Goal: Transaction & Acquisition: Purchase product/service

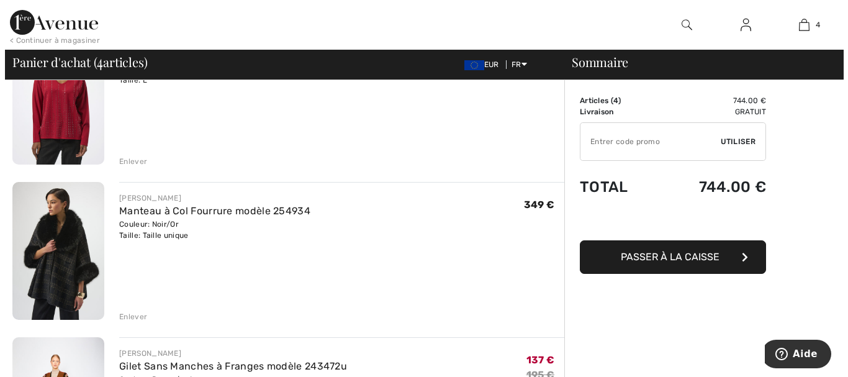
scroll to position [162, 0]
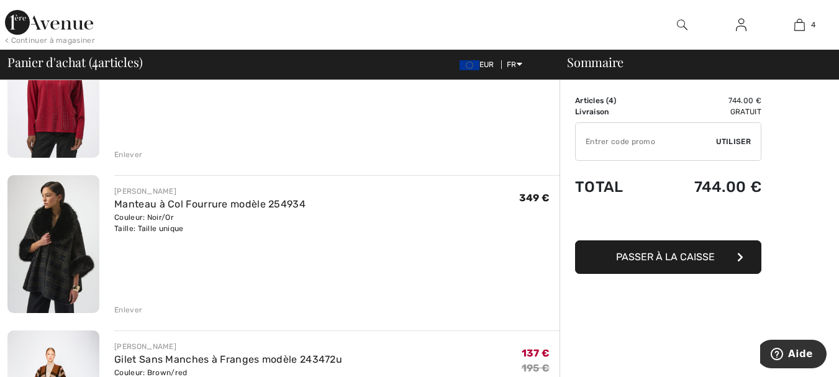
click at [127, 309] on div "Enlever" at bounding box center [128, 309] width 28 height 11
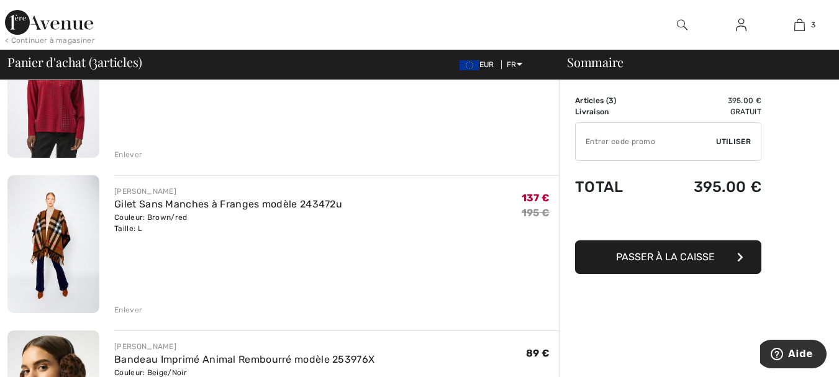
click at [683, 21] on img at bounding box center [682, 24] width 11 height 15
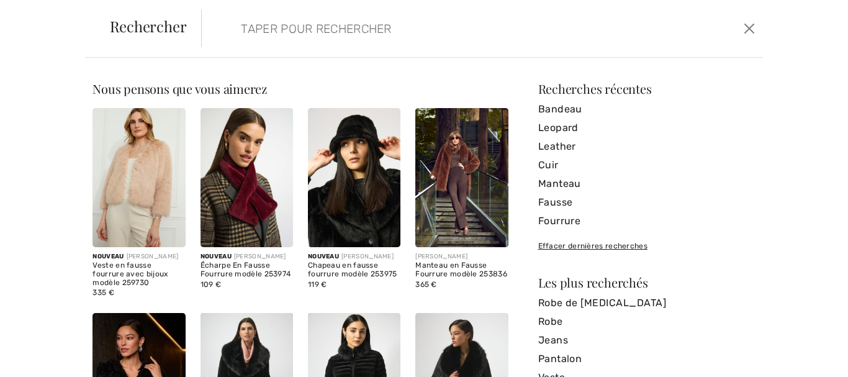
click at [321, 44] on input "search" at bounding box center [422, 28] width 381 height 37
type input "f"
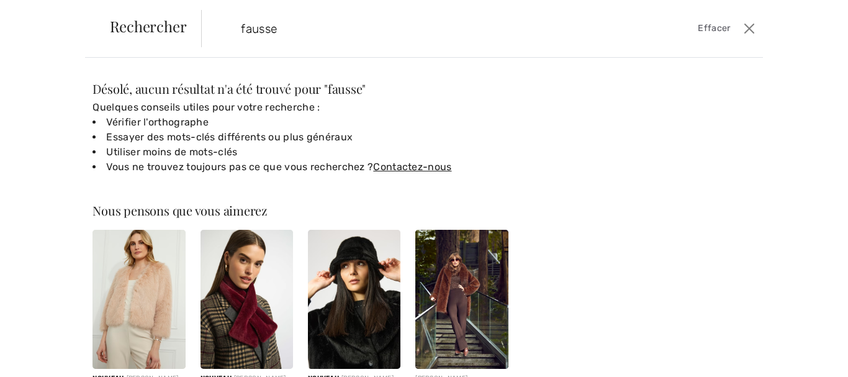
type input "fausse"
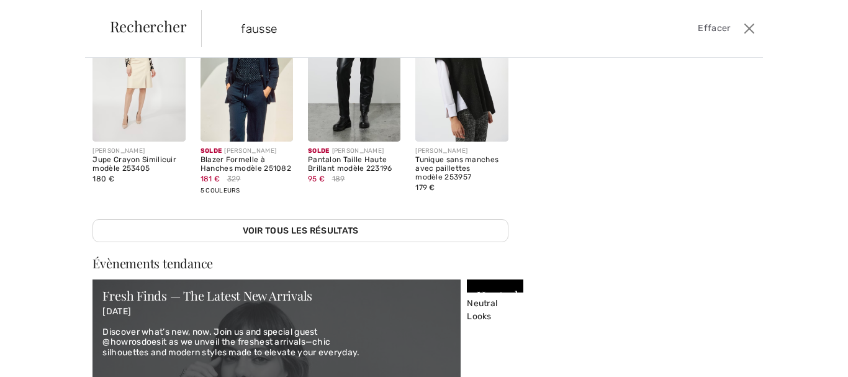
scroll to position [317, 0]
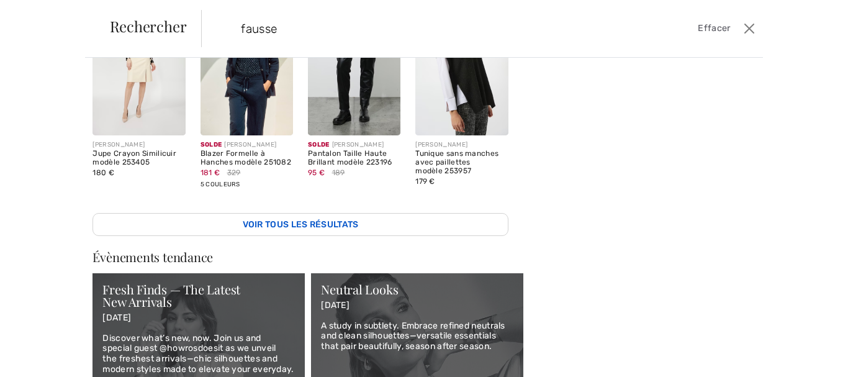
click at [317, 217] on link "Voir tous les résultats" at bounding box center [301, 224] width 416 height 23
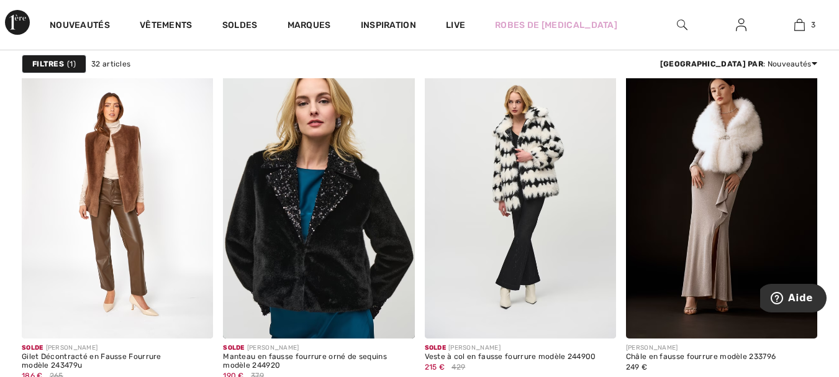
scroll to position [1656, 0]
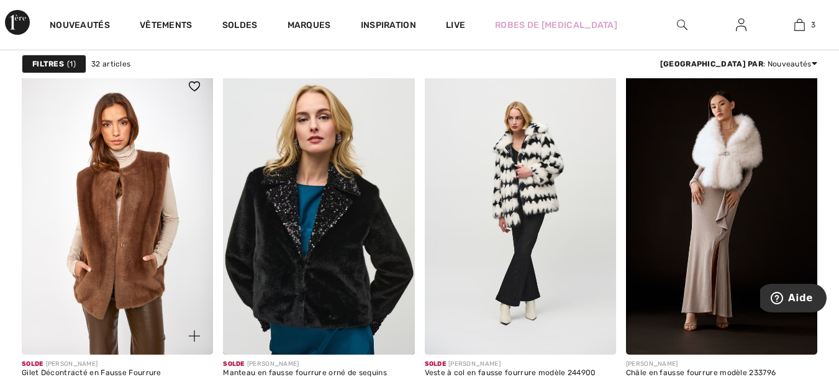
click at [144, 234] on img at bounding box center [117, 211] width 191 height 287
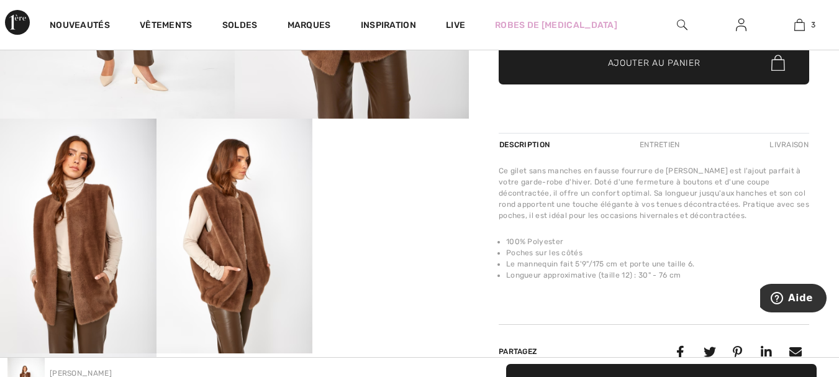
scroll to position [302, 0]
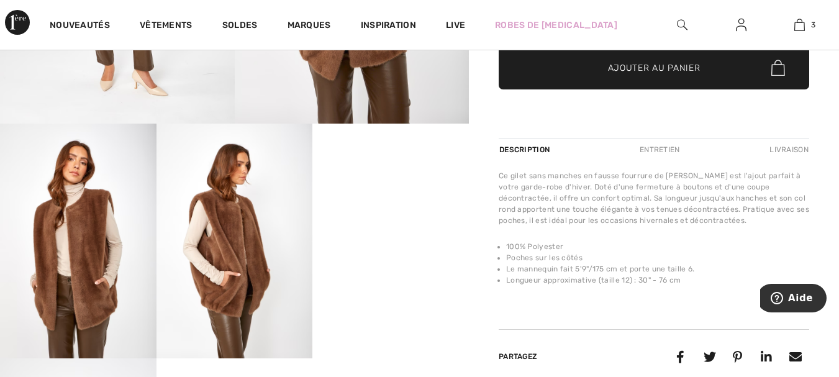
click at [677, 150] on div "Entretien" at bounding box center [659, 150] width 61 height 22
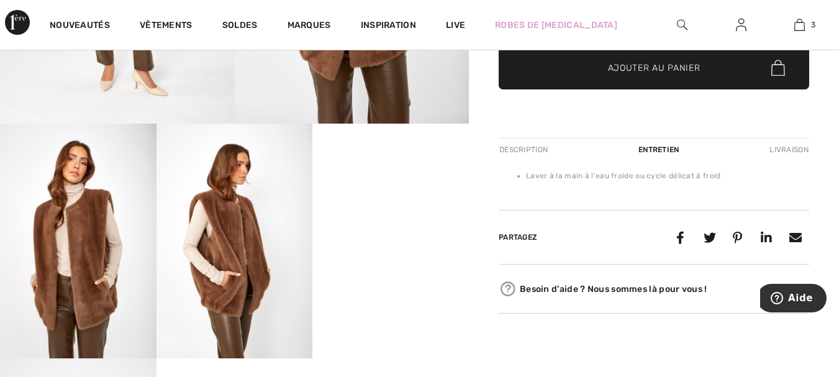
click at [522, 152] on div "Description" at bounding box center [525, 150] width 52 height 22
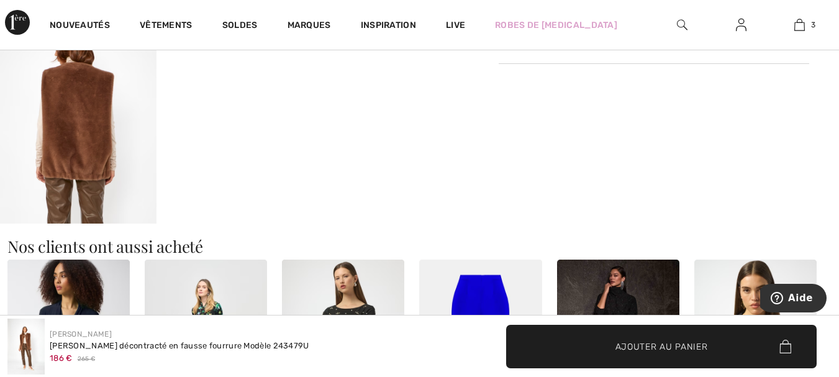
scroll to position [675, 0]
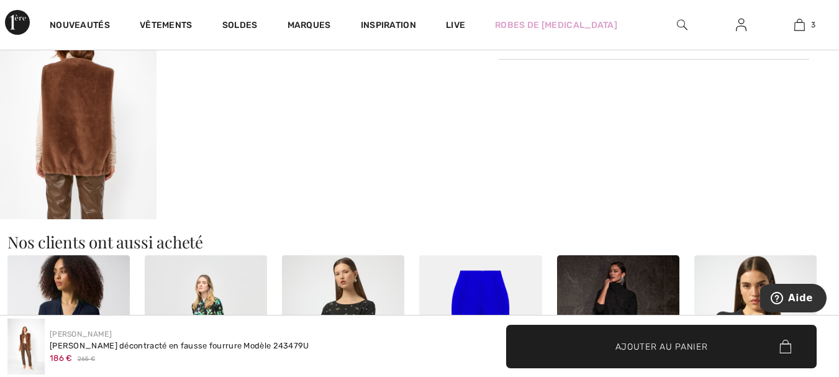
click at [90, 174] on img at bounding box center [78, 102] width 157 height 234
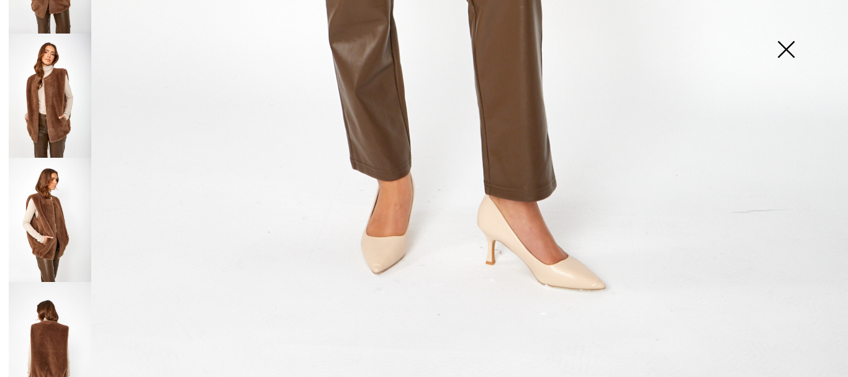
scroll to position [220, 0]
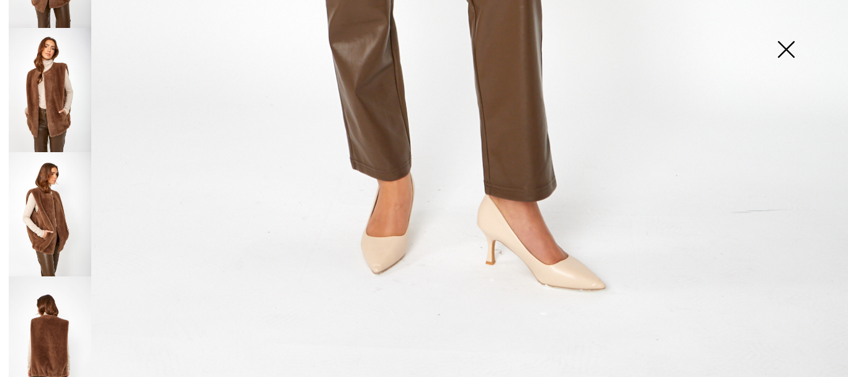
click at [53, 332] on img at bounding box center [50, 338] width 83 height 124
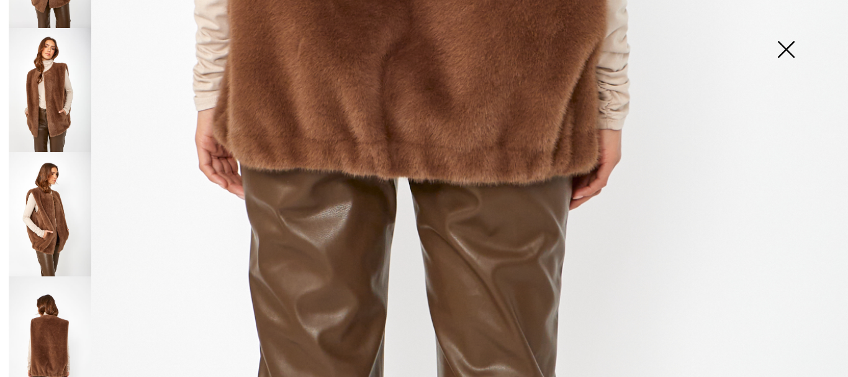
scroll to position [882, 0]
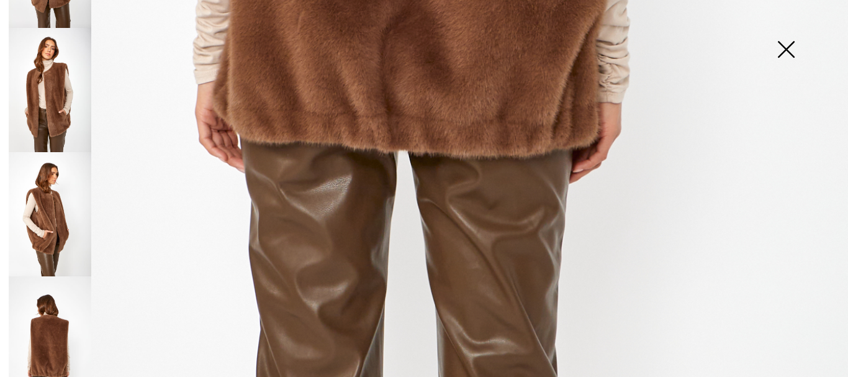
click at [46, 227] on img at bounding box center [50, 214] width 83 height 124
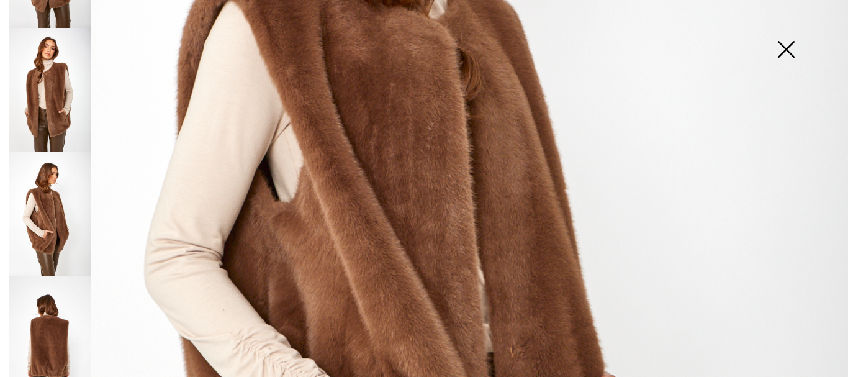
scroll to position [348, 0]
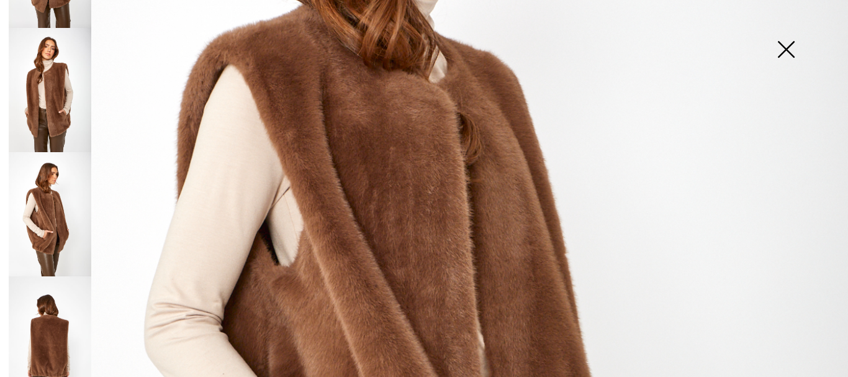
click at [38, 119] on img at bounding box center [50, 90] width 83 height 124
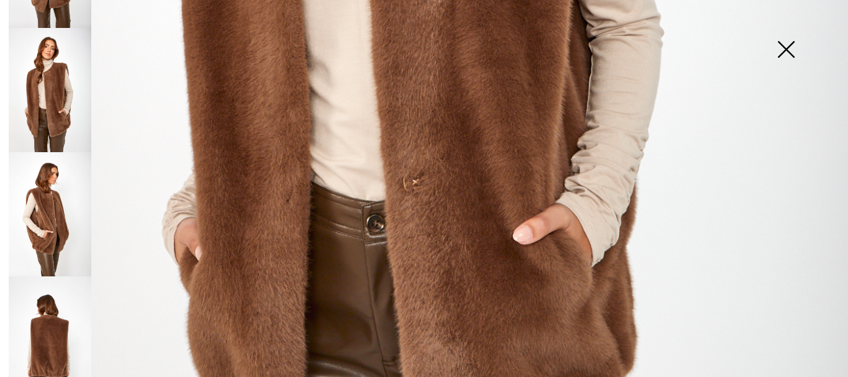
scroll to position [626, 0]
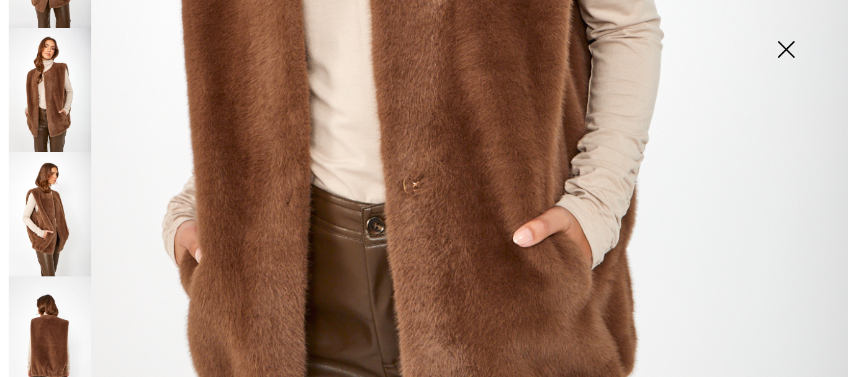
click at [432, 193] on img at bounding box center [424, 10] width 848 height 1273
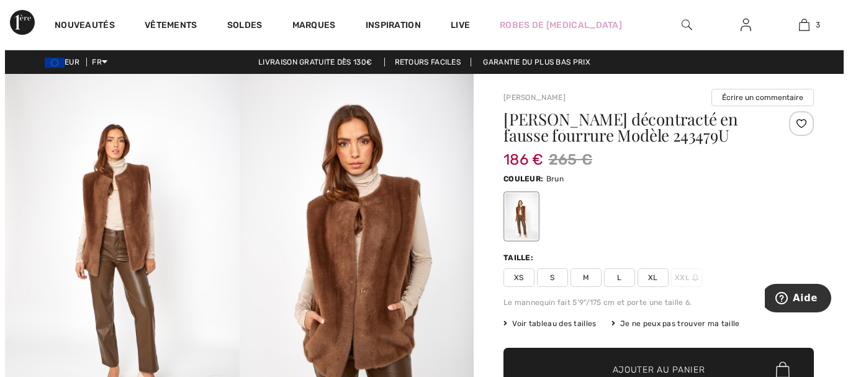
scroll to position [49, 0]
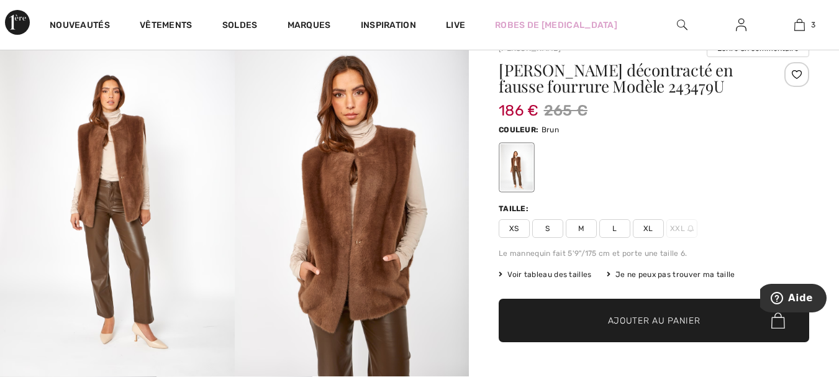
click at [681, 24] on img at bounding box center [682, 24] width 11 height 15
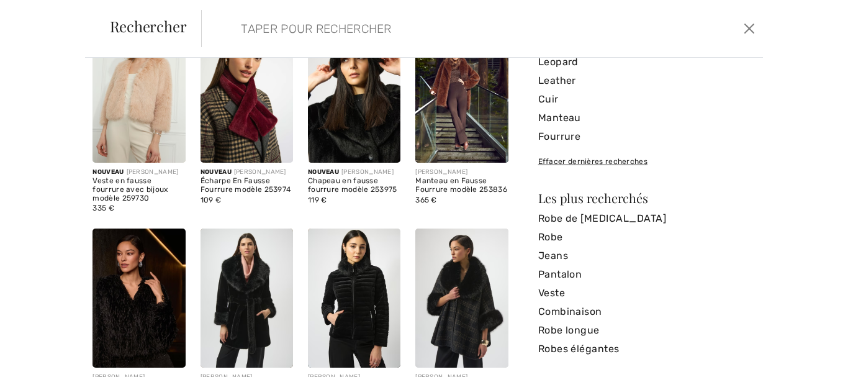
scroll to position [0, 0]
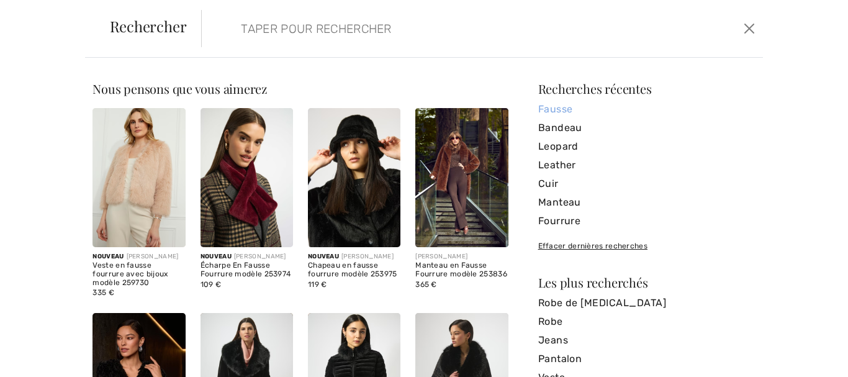
click at [548, 110] on link "Fausse" at bounding box center [646, 109] width 217 height 19
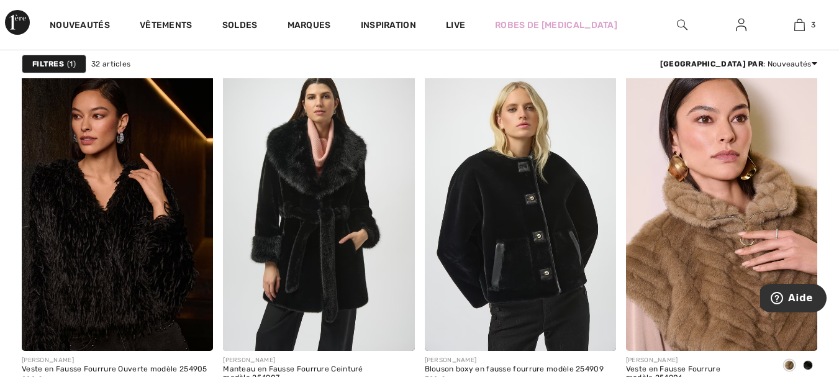
scroll to position [796, 0]
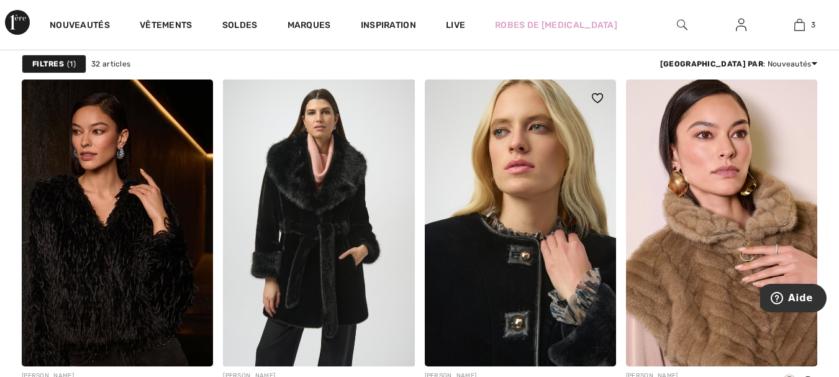
click at [534, 245] on img at bounding box center [520, 222] width 191 height 287
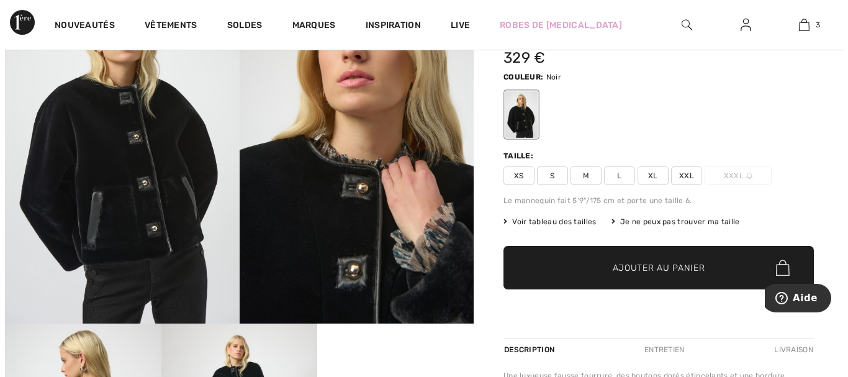
scroll to position [79, 0]
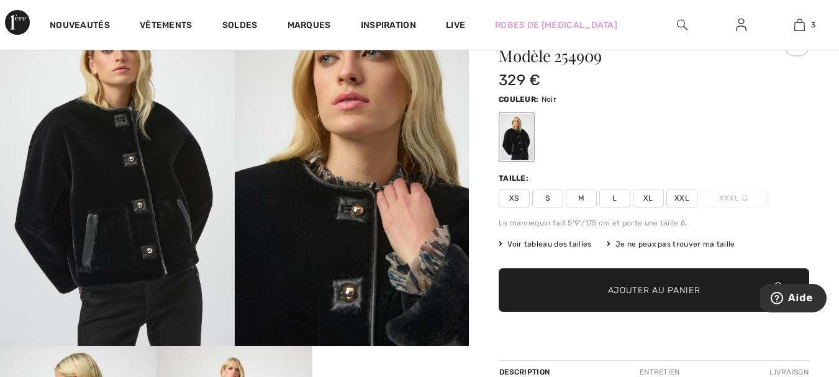
click at [118, 217] on img at bounding box center [117, 170] width 235 height 352
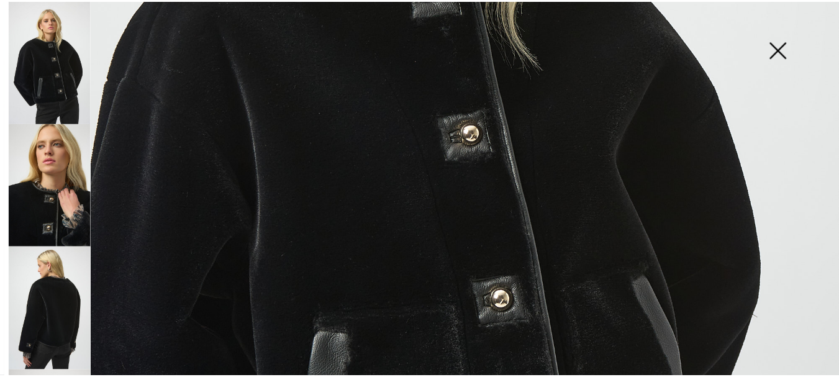
scroll to position [306, 0]
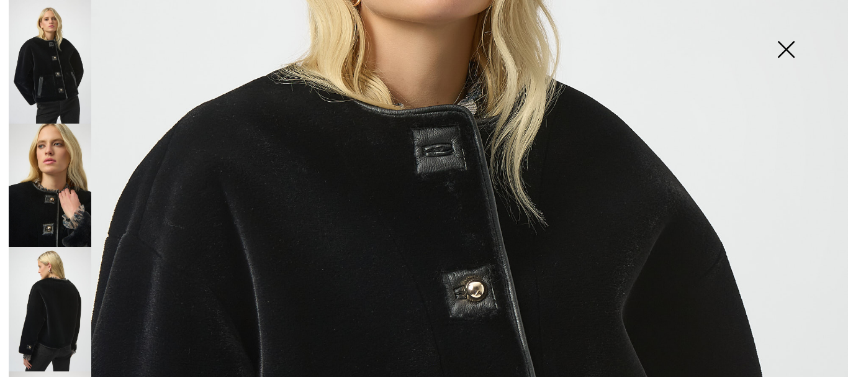
click at [786, 45] on img at bounding box center [786, 51] width 62 height 64
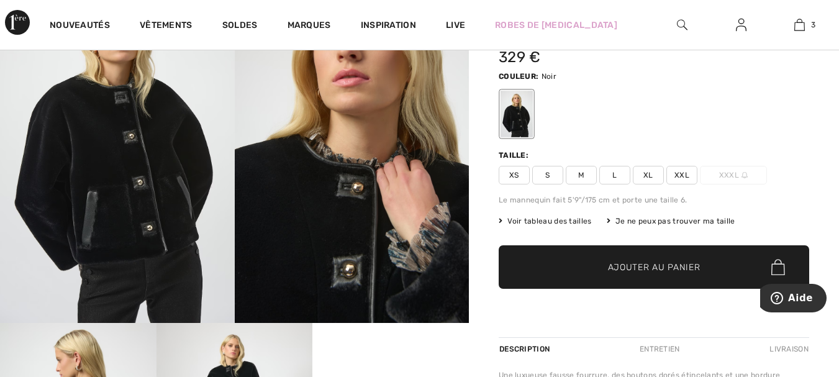
scroll to position [0, 0]
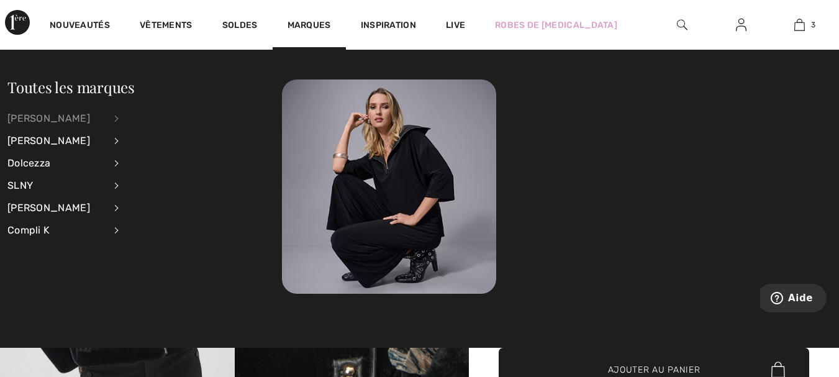
click at [70, 116] on div "[PERSON_NAME]" at bounding box center [56, 118] width 98 height 22
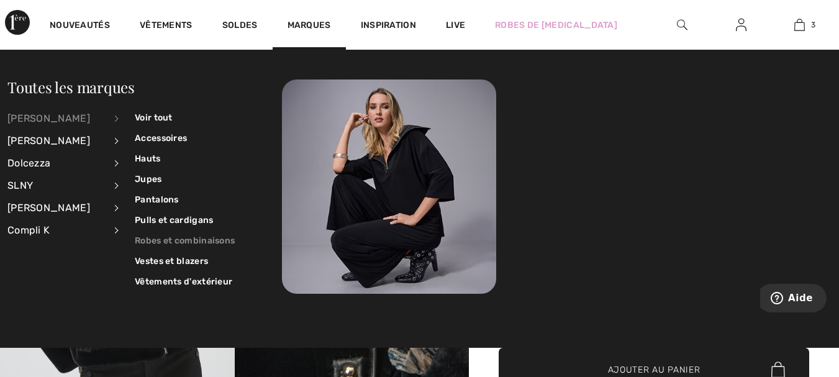
click at [155, 245] on link "Robes et combinaisons" at bounding box center [185, 240] width 100 height 20
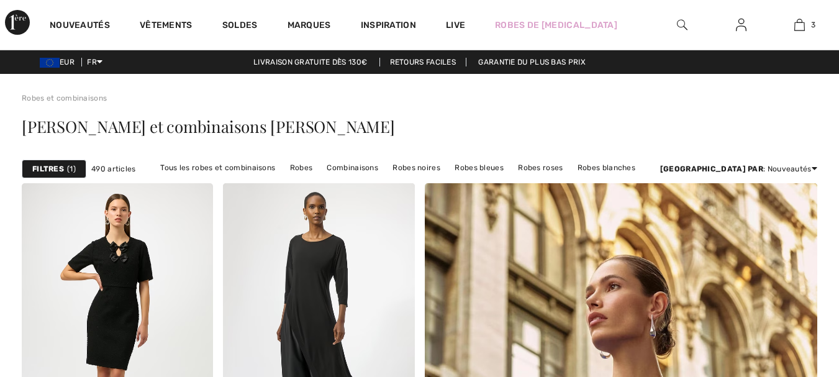
click at [434, 169] on link "Robes noires" at bounding box center [416, 168] width 60 height 16
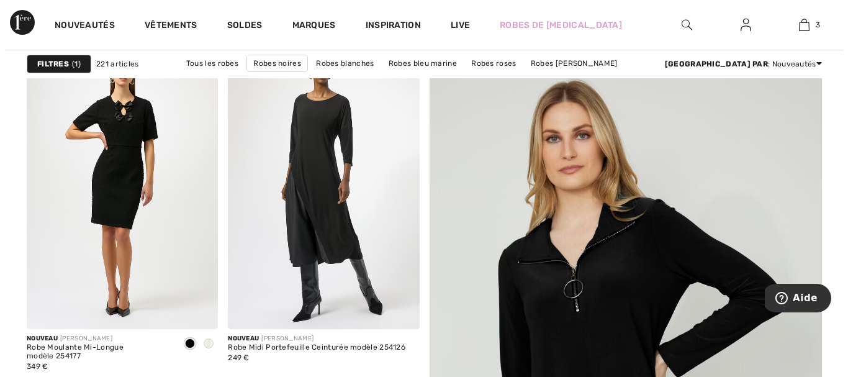
scroll to position [43, 0]
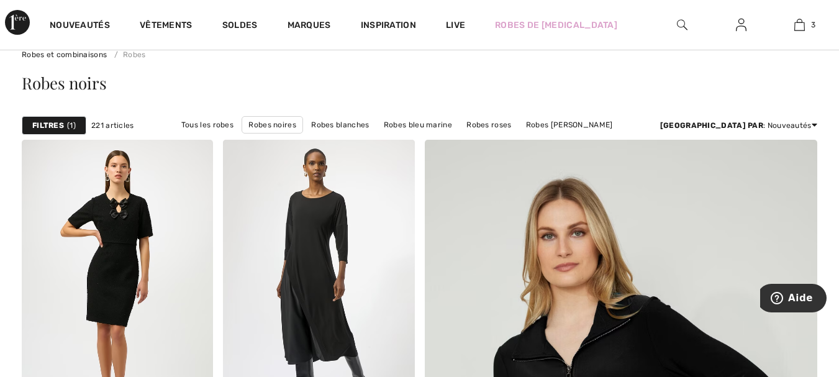
click at [58, 123] on strong "Filtres" at bounding box center [48, 125] width 32 height 11
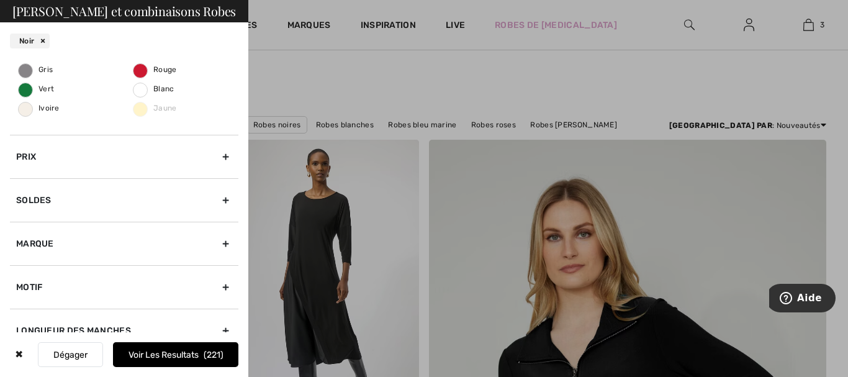
scroll to position [198, 0]
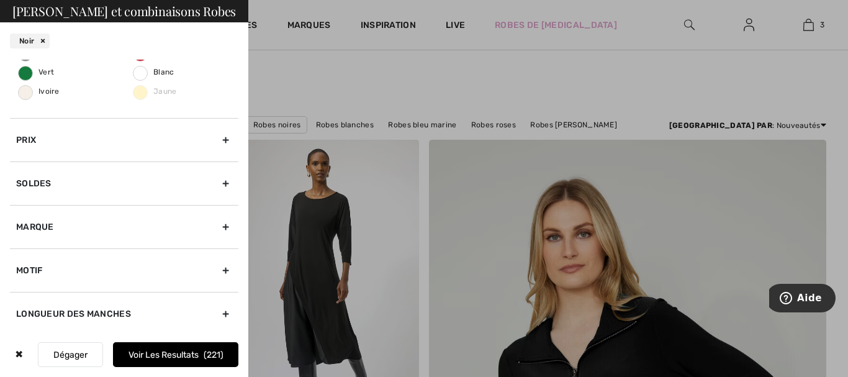
click at [214, 226] on div "Marque" at bounding box center [124, 226] width 229 height 43
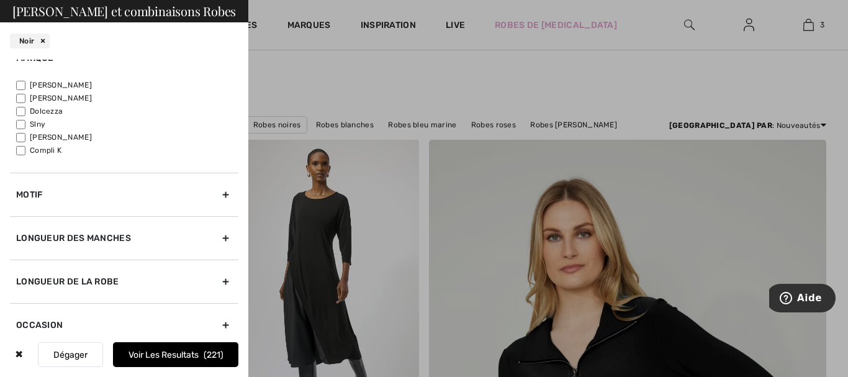
click at [20, 84] on input"] "[PERSON_NAME]" at bounding box center [20, 85] width 9 height 9
checkbox input"] "true"
click at [172, 351] on button "Voir les resultats 159" at bounding box center [175, 354] width 125 height 25
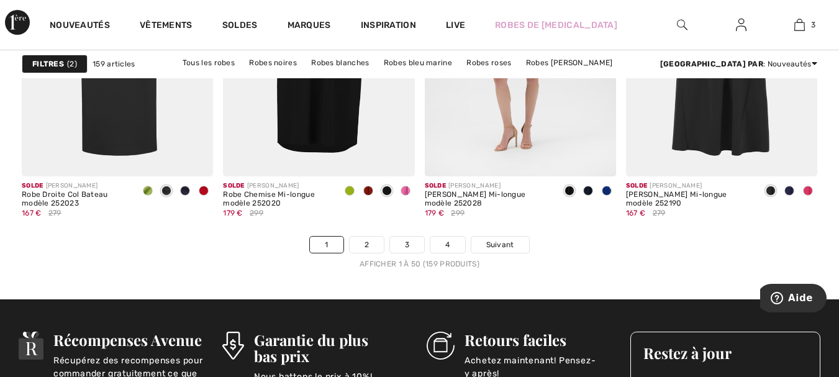
scroll to position [5392, 0]
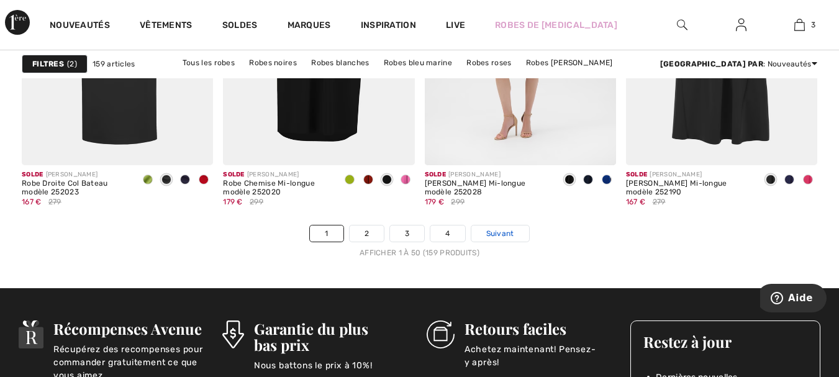
click at [501, 235] on span "Suivant" at bounding box center [500, 233] width 28 height 11
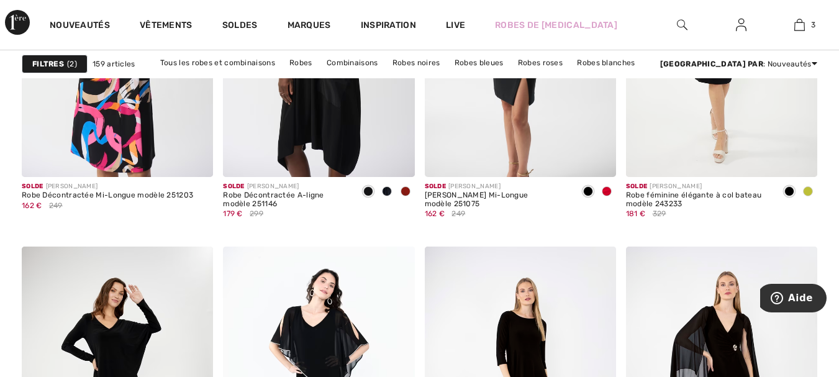
scroll to position [4014, 0]
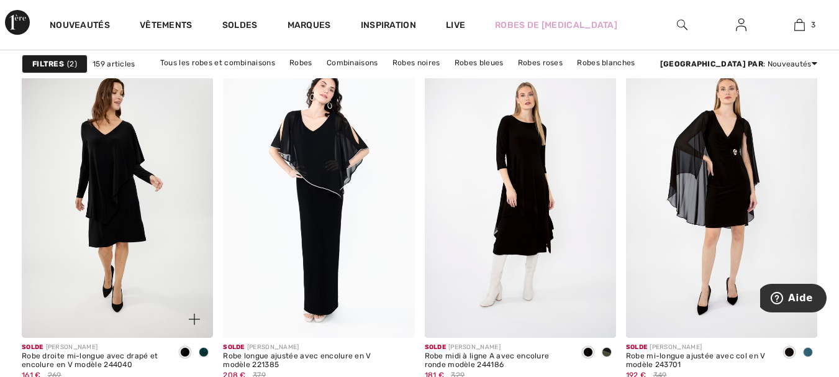
click at [124, 183] on img at bounding box center [117, 194] width 191 height 287
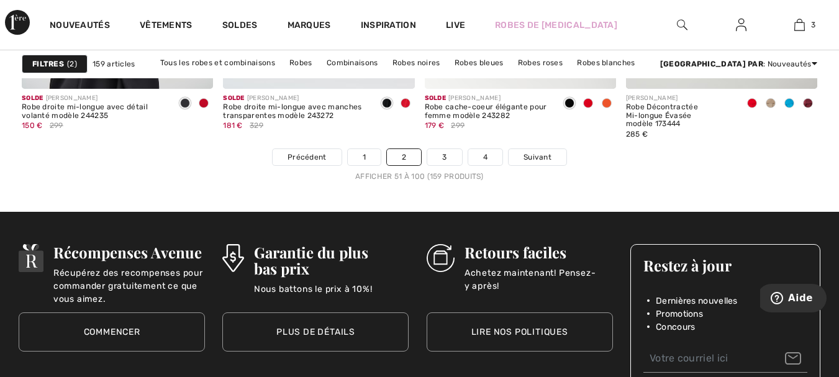
scroll to position [5479, 0]
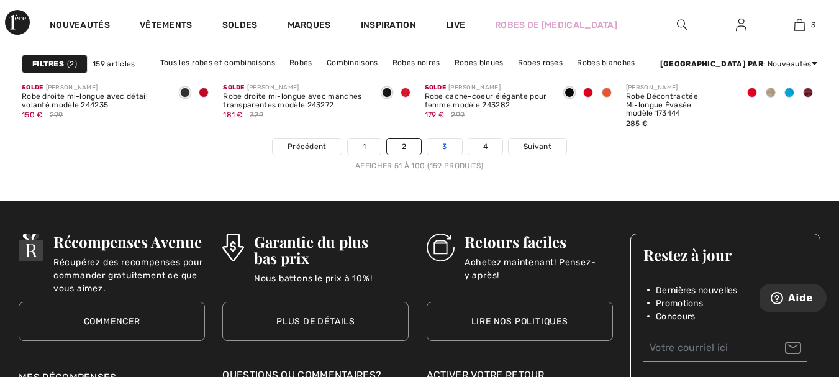
click at [446, 143] on link "3" at bounding box center [444, 147] width 34 height 16
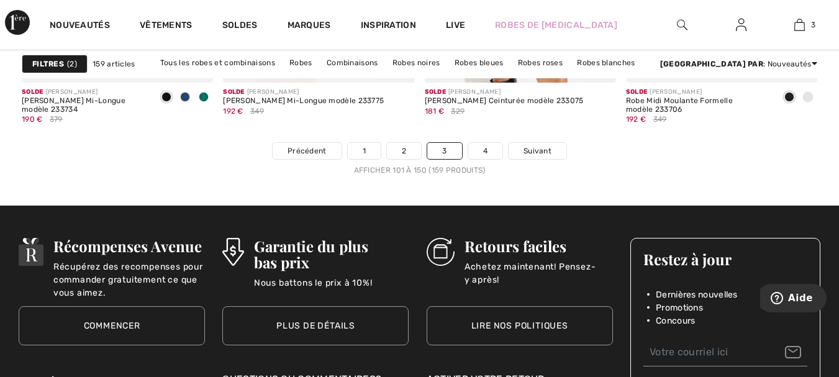
scroll to position [5491, 0]
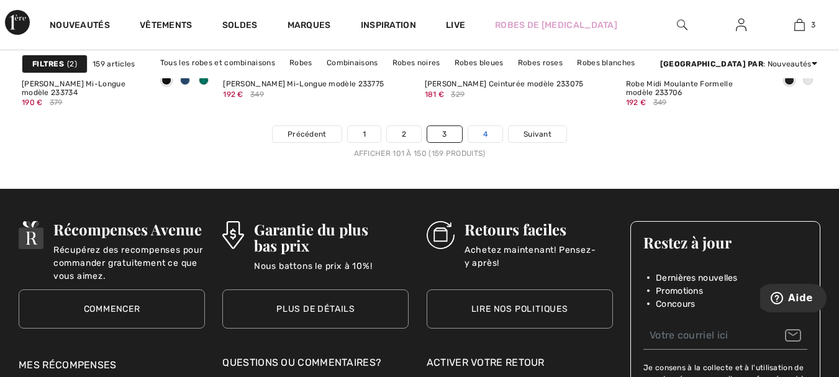
click at [483, 136] on link "4" at bounding box center [485, 134] width 34 height 16
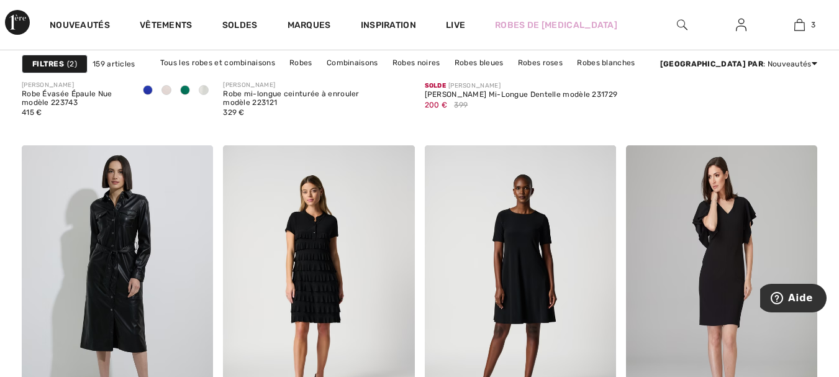
scroll to position [857, 0]
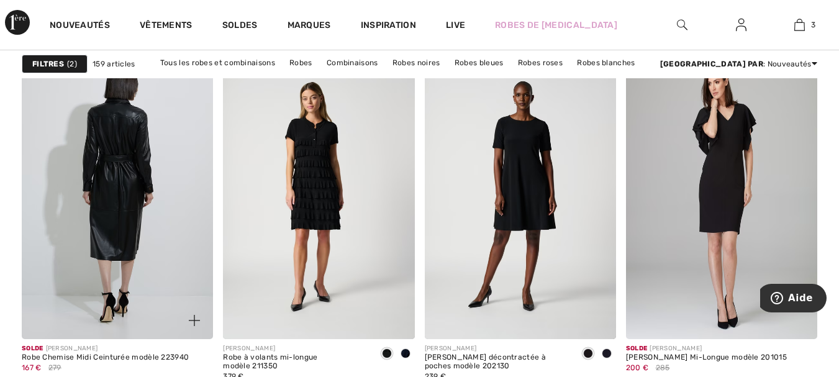
click at [127, 252] on img at bounding box center [117, 195] width 191 height 287
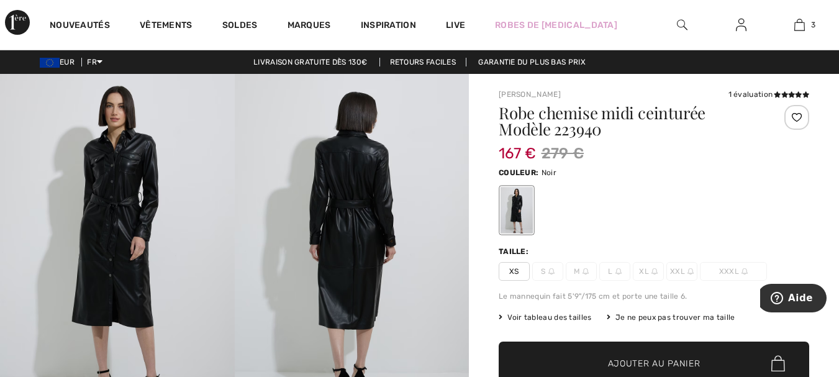
click at [120, 252] on img at bounding box center [117, 250] width 235 height 352
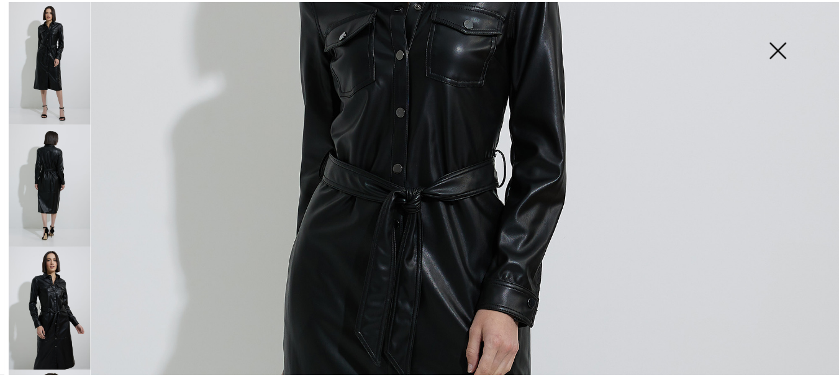
scroll to position [168, 0]
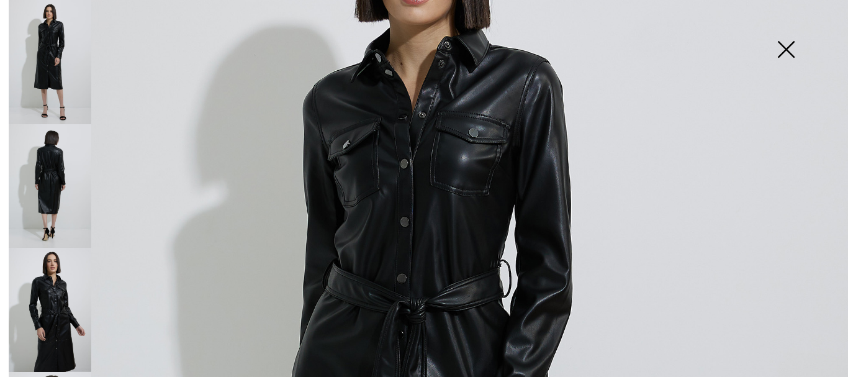
click at [784, 49] on img at bounding box center [786, 51] width 62 height 64
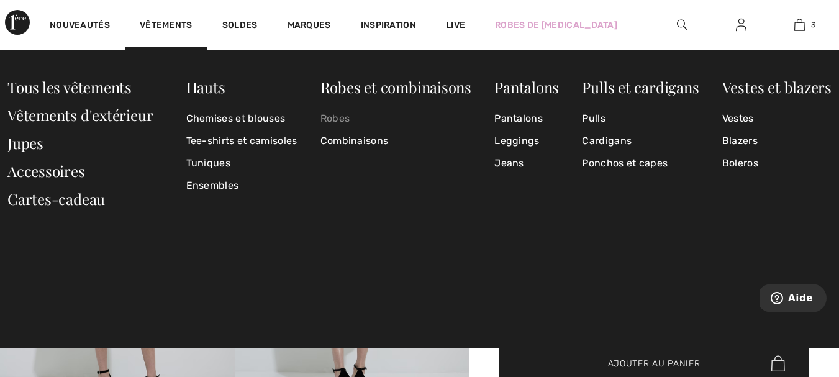
click at [327, 120] on link "Robes" at bounding box center [395, 118] width 151 height 22
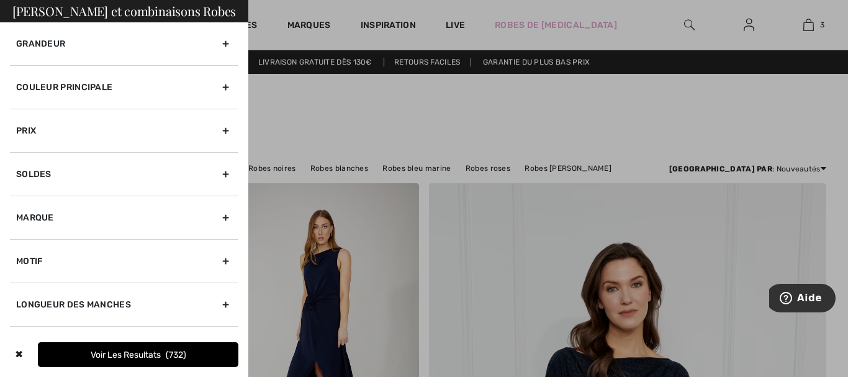
click at [215, 87] on div "Couleur Principale" at bounding box center [124, 86] width 229 height 43
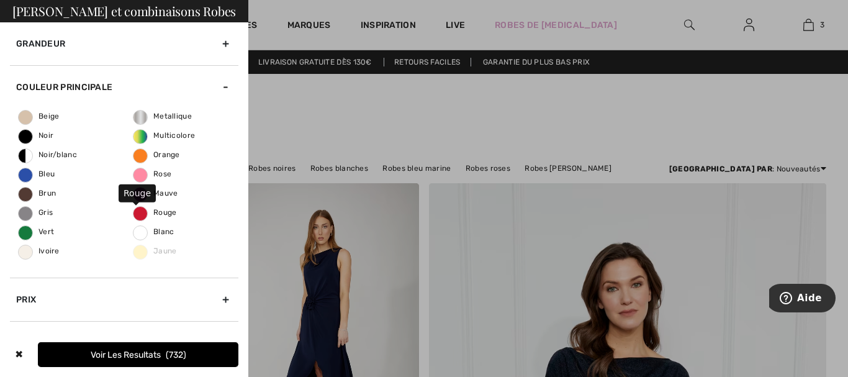
click at [137, 217] on label "Rouge" at bounding box center [140, 213] width 15 height 15
click at [0, 0] on input "Rouge" at bounding box center [0, 0] width 0 height 0
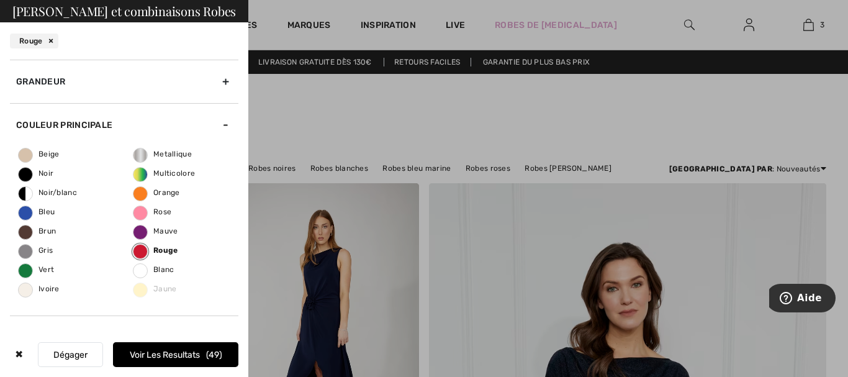
click at [195, 358] on button "Voir les resultats 49" at bounding box center [175, 354] width 125 height 25
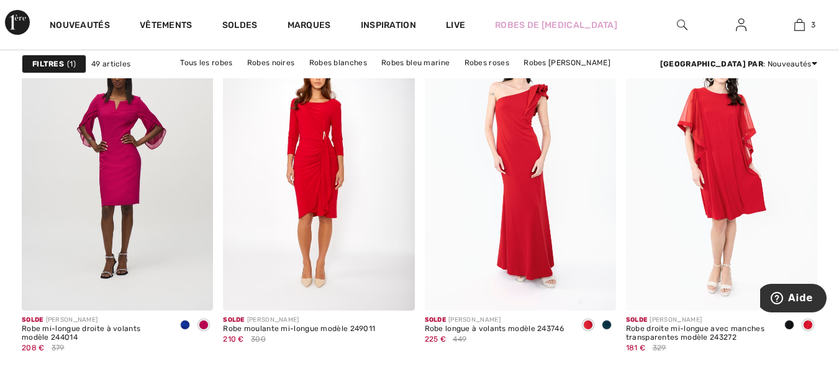
scroll to position [4348, 0]
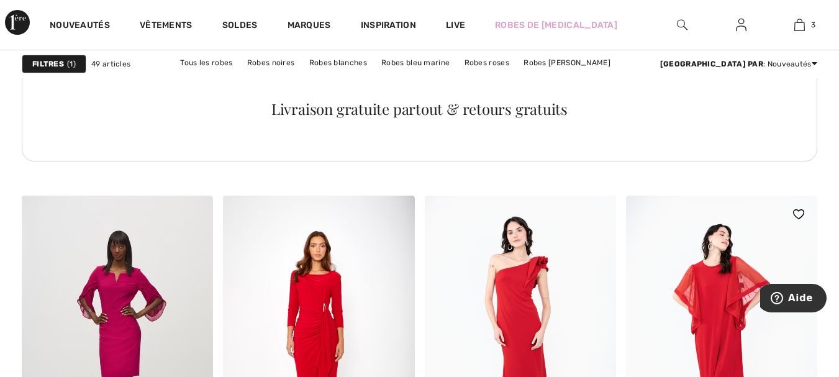
click at [722, 335] on img at bounding box center [721, 339] width 191 height 287
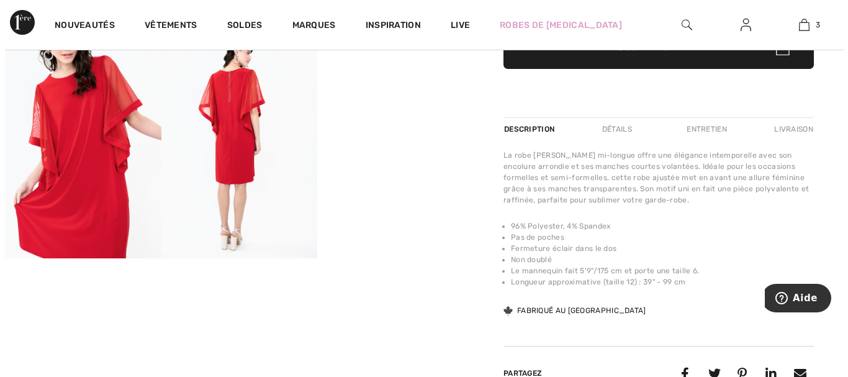
scroll to position [304, 0]
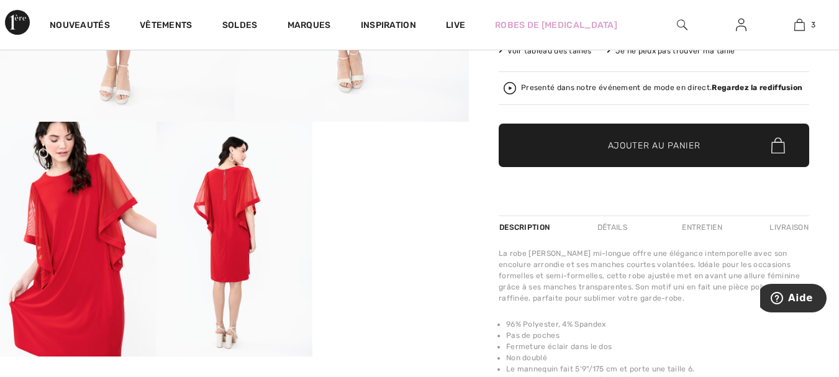
click at [234, 204] on img at bounding box center [235, 239] width 157 height 234
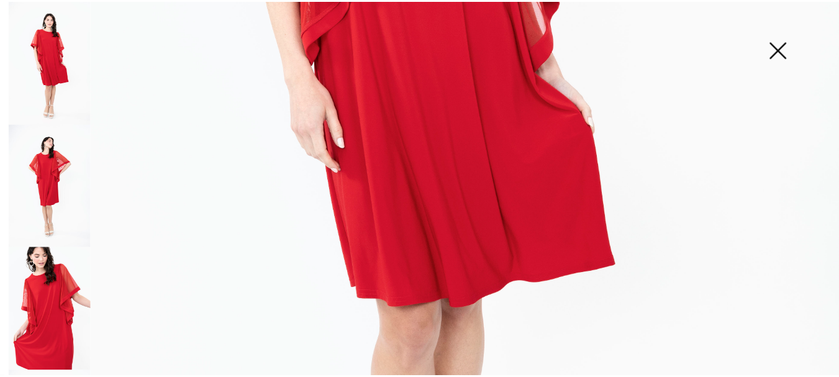
scroll to position [520, 0]
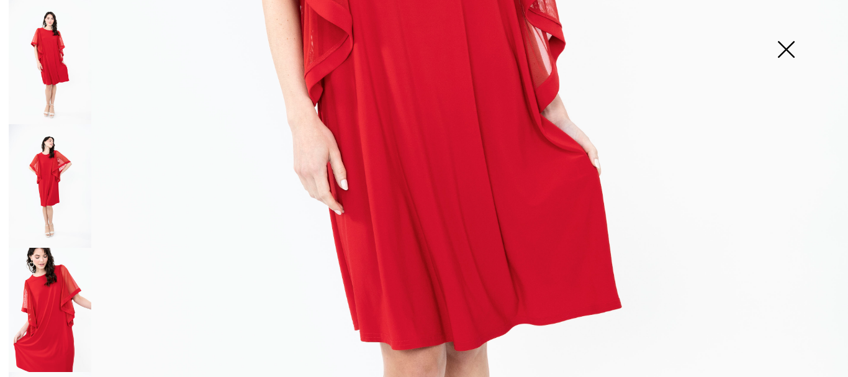
click at [788, 50] on img at bounding box center [786, 51] width 62 height 64
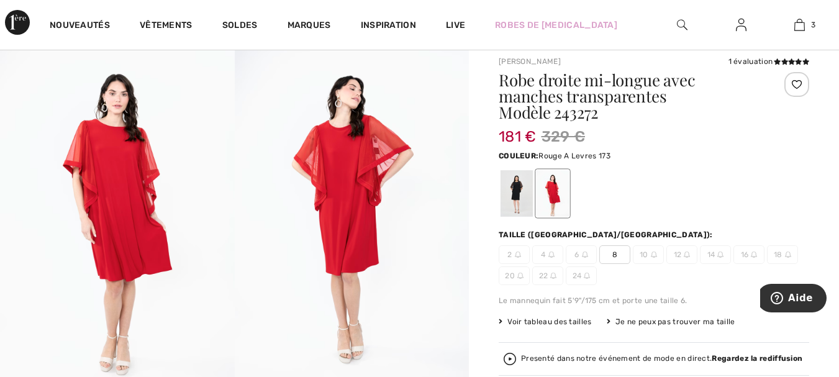
scroll to position [0, 0]
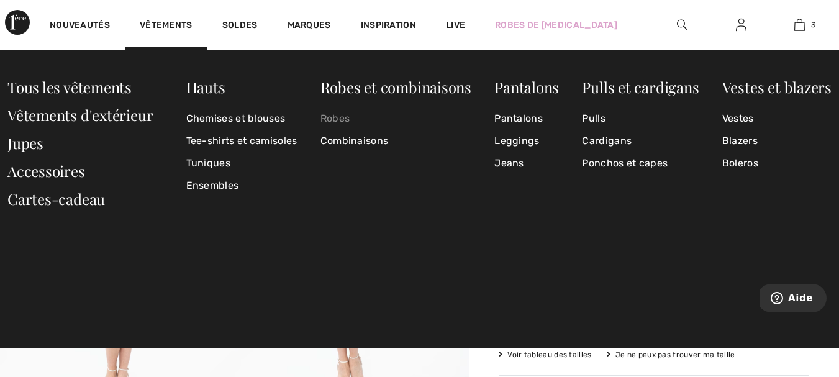
click at [327, 120] on link "Robes" at bounding box center [395, 118] width 151 height 22
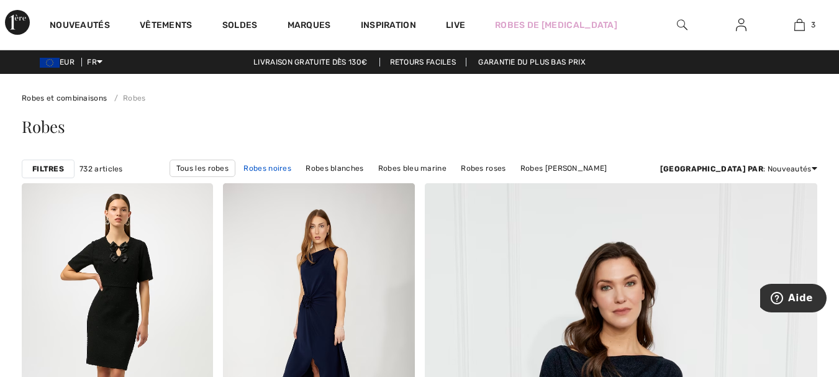
click at [273, 168] on link "Robes noires" at bounding box center [267, 168] width 60 height 16
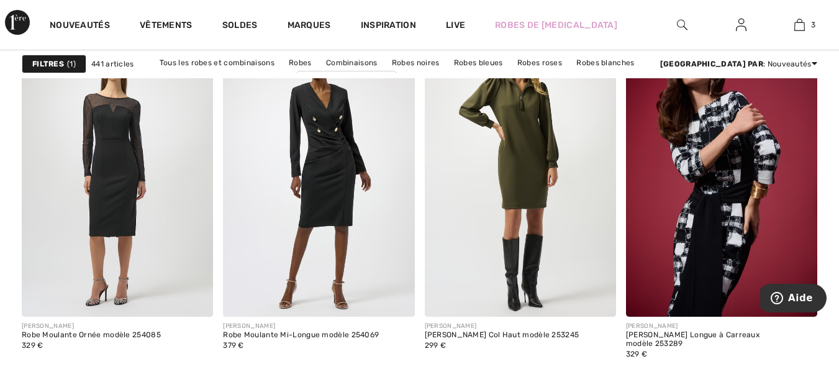
scroll to position [3984, 0]
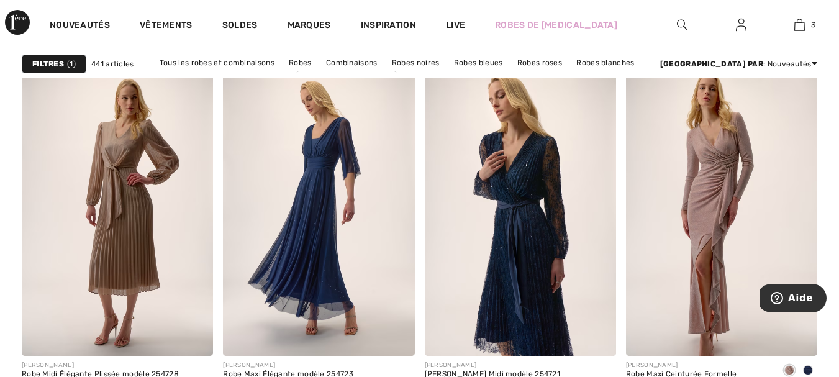
click at [59, 66] on strong "Filtres" at bounding box center [48, 63] width 32 height 11
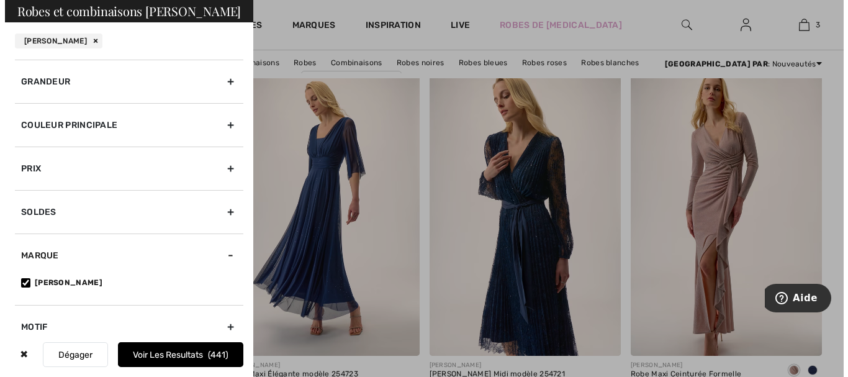
scroll to position [4021, 0]
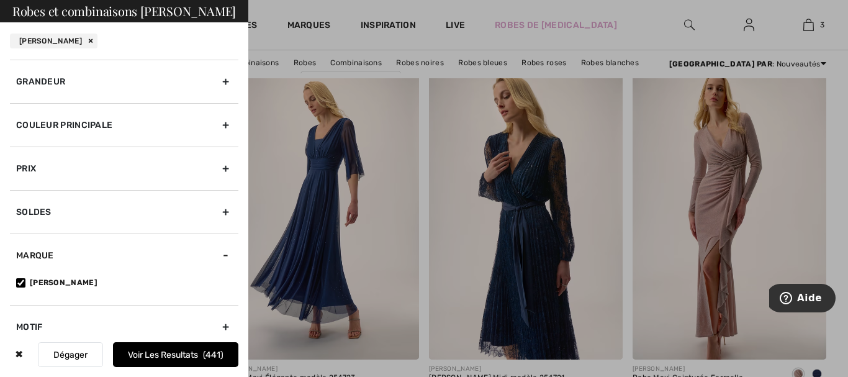
click at [218, 121] on div "Couleur Principale" at bounding box center [124, 124] width 229 height 43
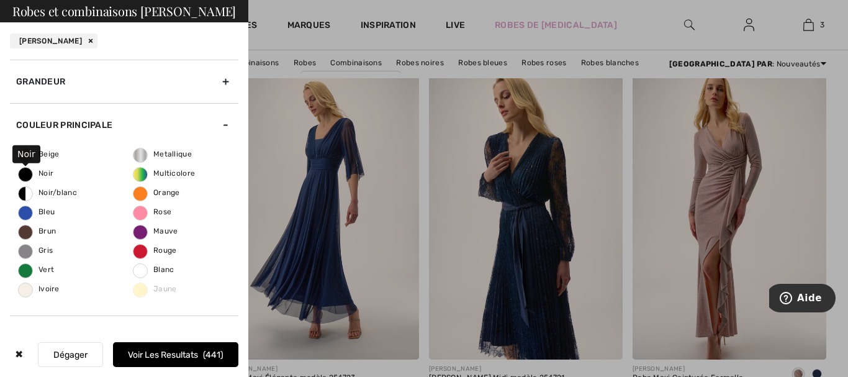
click at [24, 170] on span "Noir" at bounding box center [36, 173] width 35 height 9
click at [0, 0] on input "Noir" at bounding box center [0, 0] width 0 height 0
click at [173, 354] on button "Voir les resultats 159" at bounding box center [175, 354] width 125 height 25
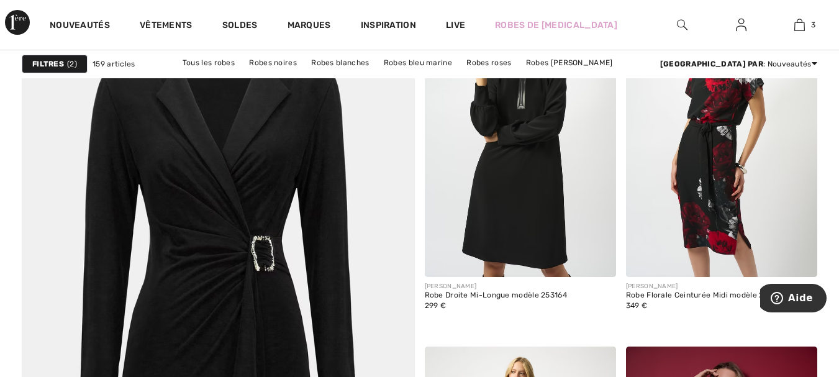
scroll to position [3016, 0]
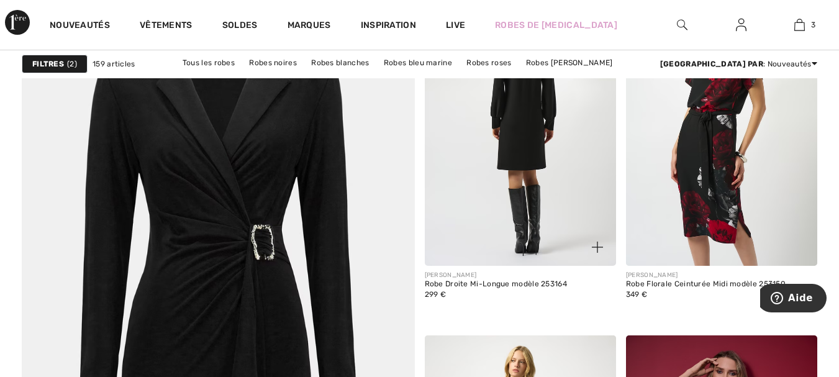
click at [532, 148] on img at bounding box center [520, 122] width 191 height 287
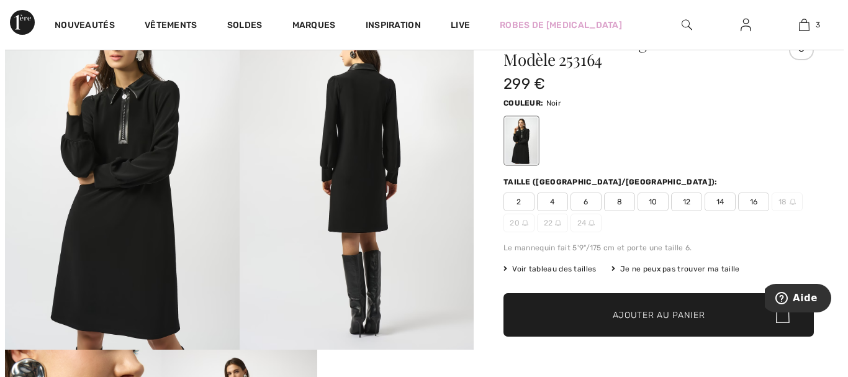
scroll to position [89, 0]
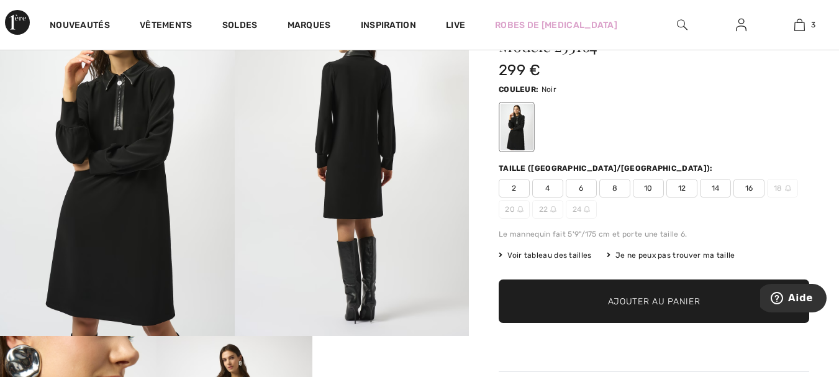
click at [143, 159] on img at bounding box center [117, 160] width 235 height 352
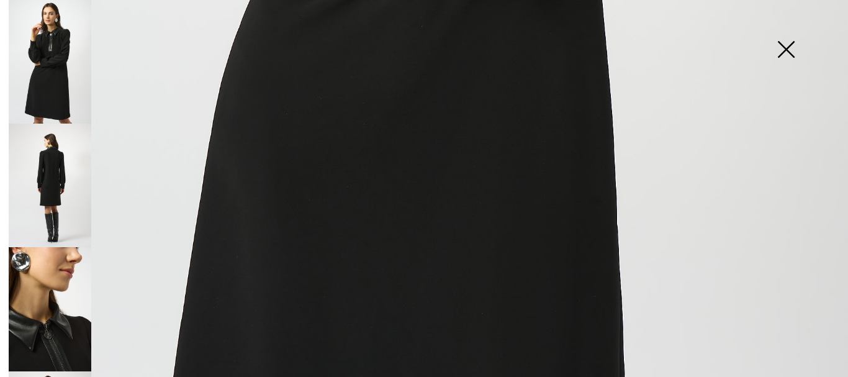
scroll to position [724, 0]
click at [55, 182] on img at bounding box center [50, 186] width 83 height 124
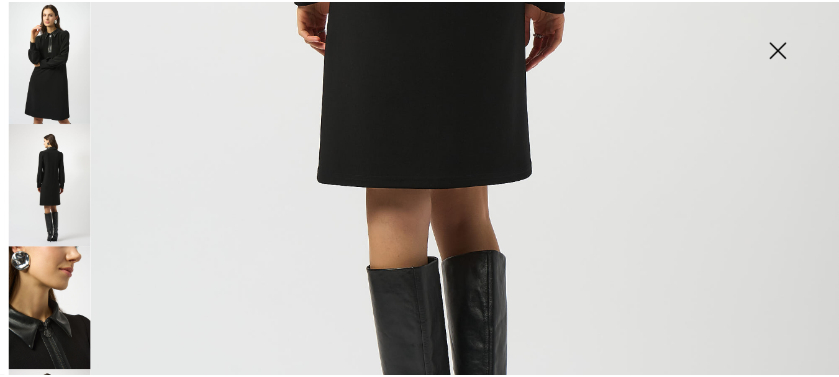
scroll to position [794, 0]
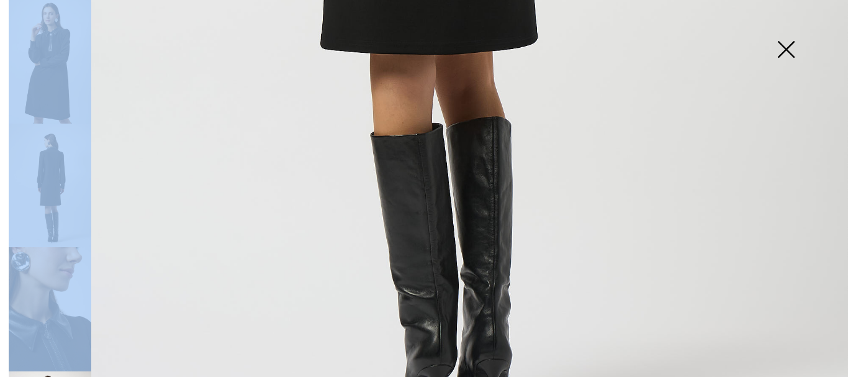
drag, startPoint x: 4, startPoint y: 216, endPoint x: 6, endPoint y: 275, distance: 59.1
click at [4, 275] on div at bounding box center [2, 188] width 4 height 377
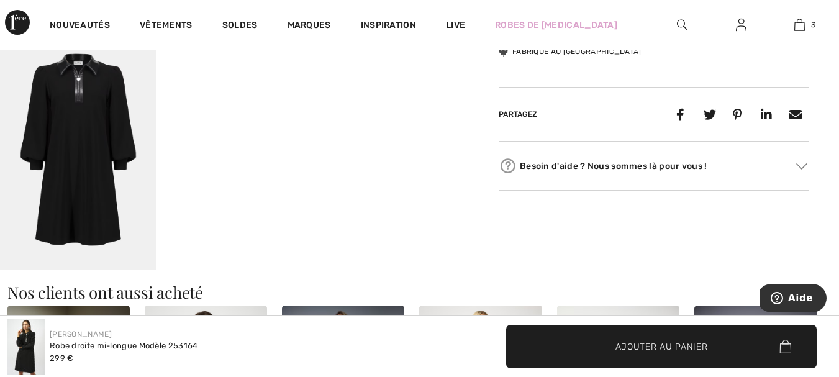
scroll to position [603, 0]
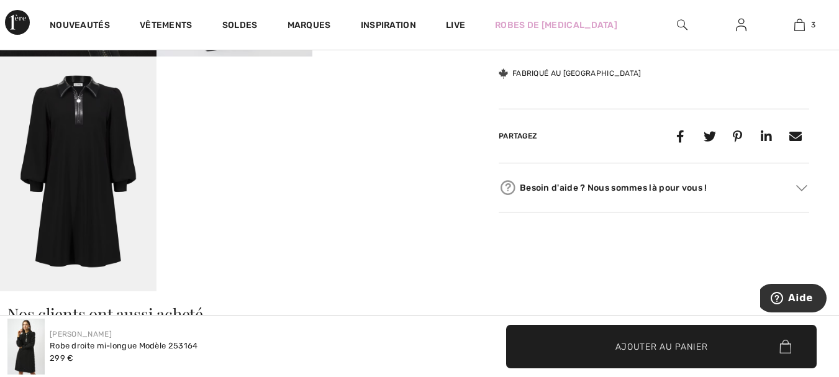
click at [72, 207] on img at bounding box center [78, 174] width 157 height 234
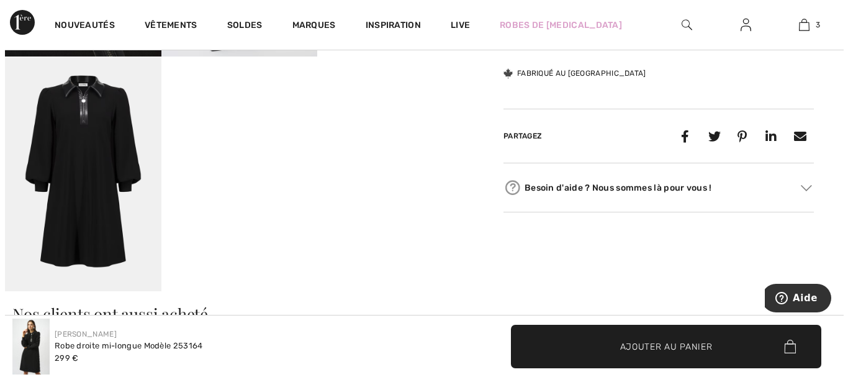
scroll to position [611, 0]
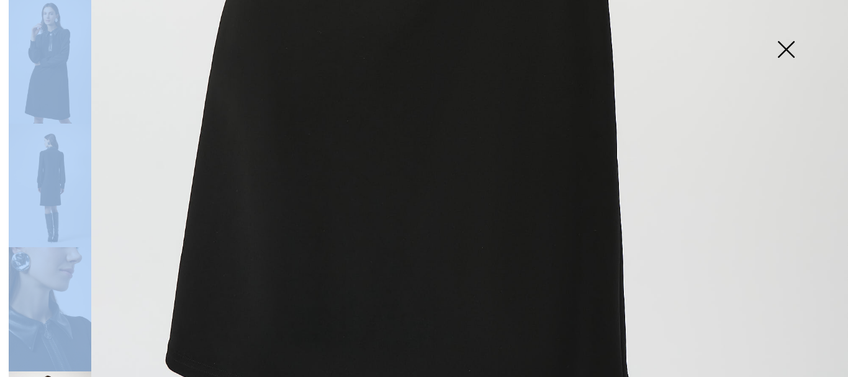
drag, startPoint x: 764, startPoint y: 216, endPoint x: 758, endPoint y: 217, distance: 6.3
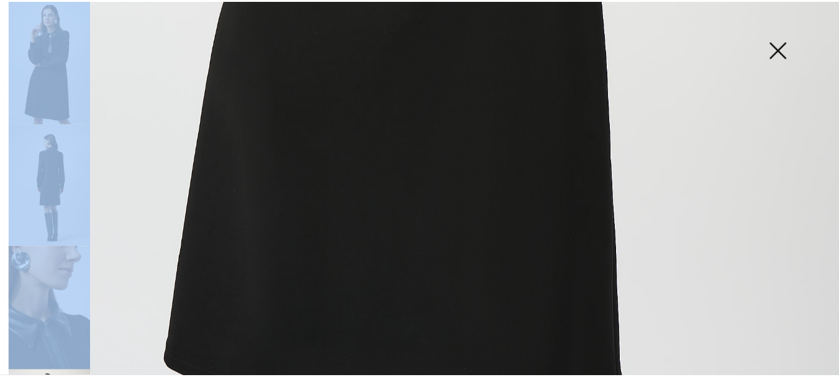
scroll to position [603, 0]
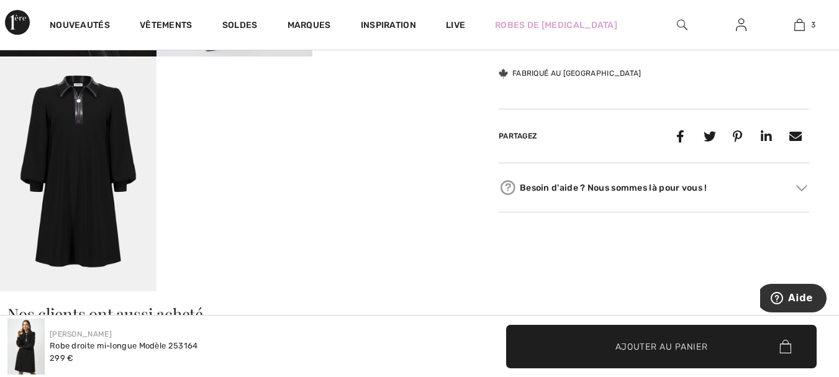
click at [94, 202] on img at bounding box center [78, 174] width 157 height 234
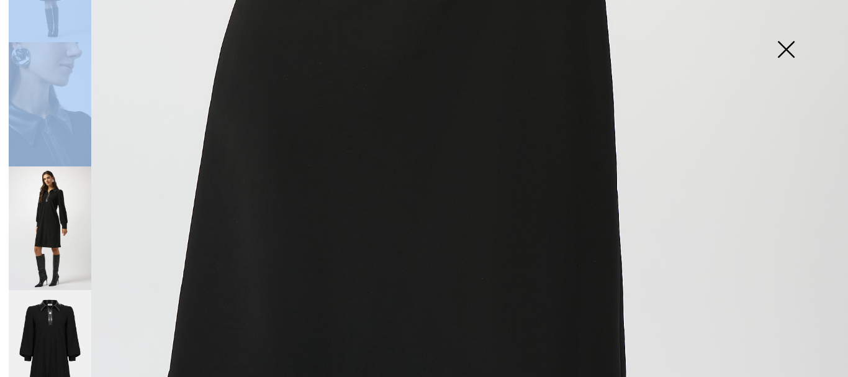
scroll to position [219, 0]
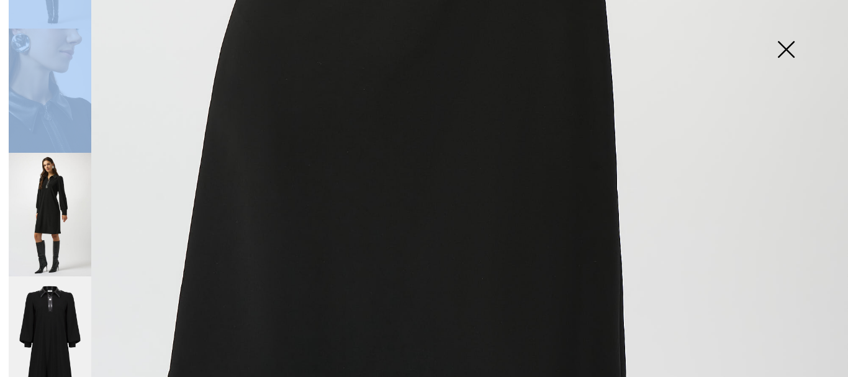
click at [57, 340] on img at bounding box center [50, 338] width 83 height 124
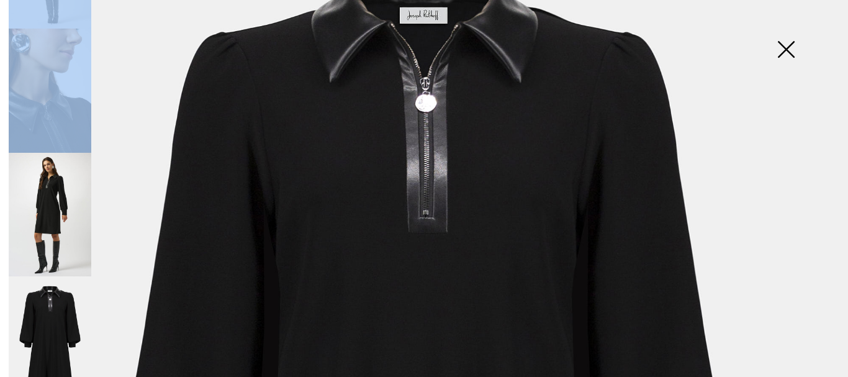
scroll to position [140, 0]
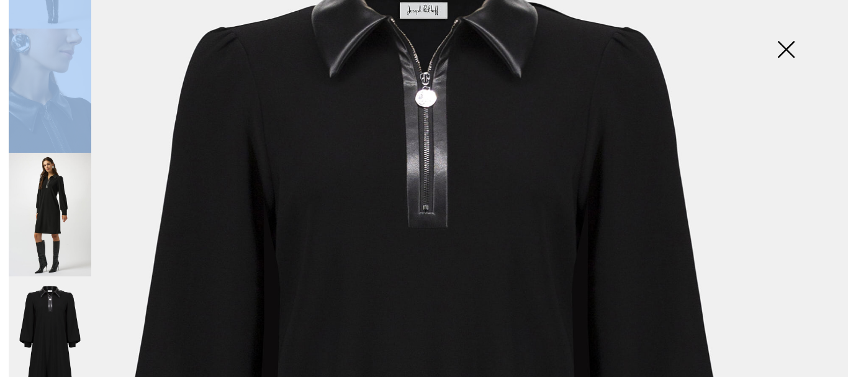
click at [56, 212] on img at bounding box center [50, 215] width 83 height 124
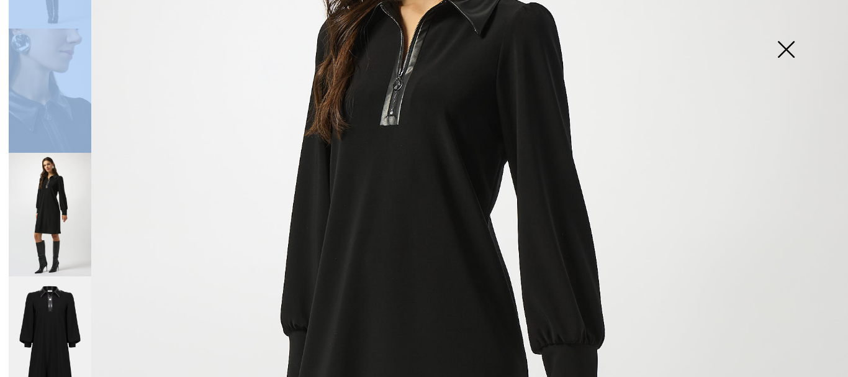
scroll to position [170, 0]
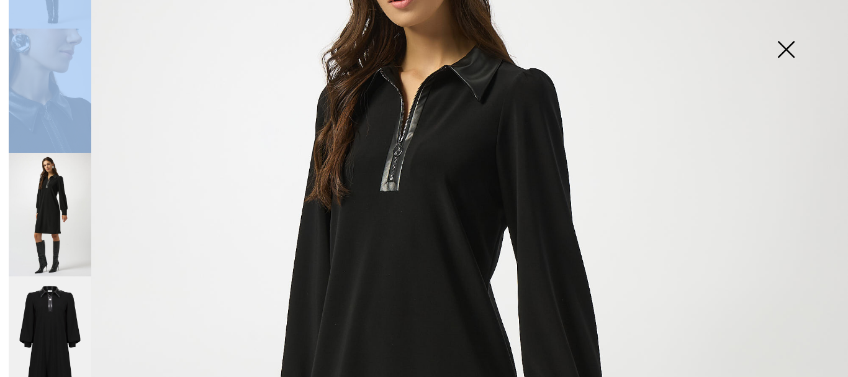
click at [784, 48] on img at bounding box center [786, 51] width 62 height 64
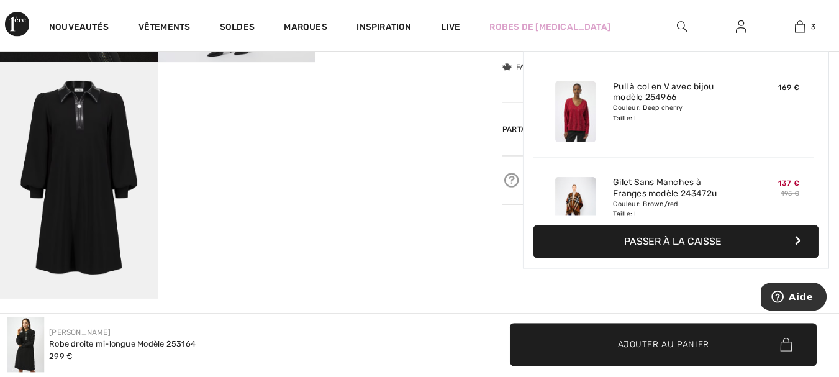
scroll to position [603, 0]
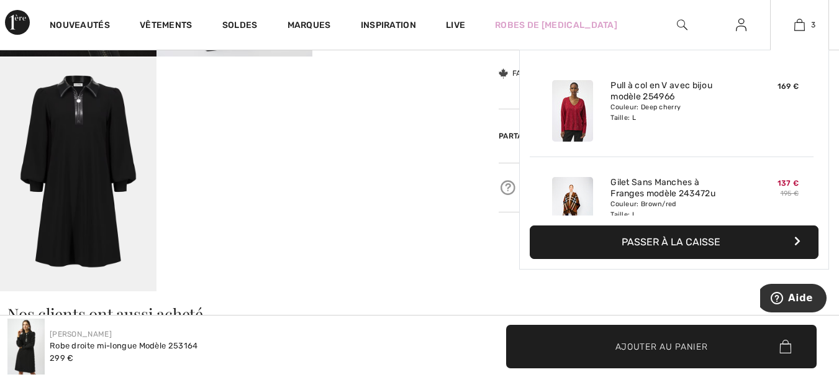
click at [654, 238] on button "Passer à la caisse" at bounding box center [674, 242] width 289 height 34
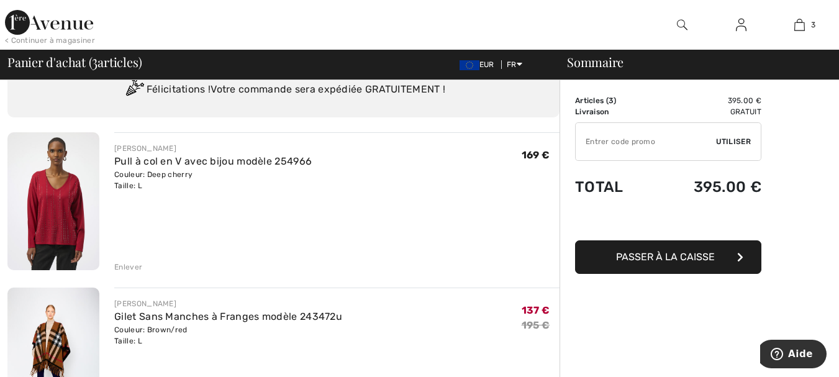
scroll to position [30, 0]
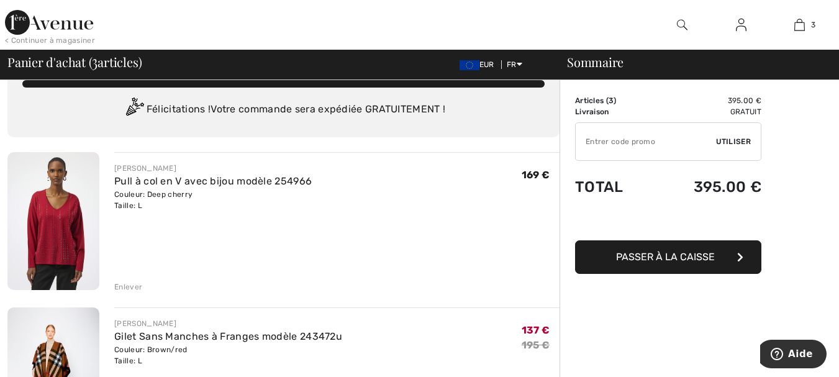
click at [9, 39] on div "< Continuer à magasiner" at bounding box center [50, 40] width 90 height 11
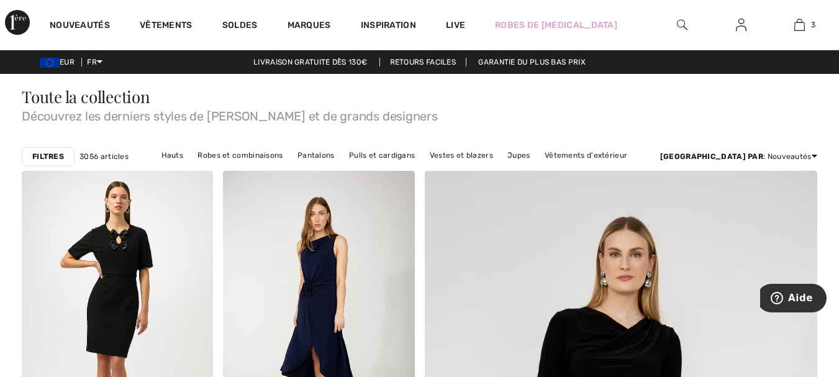
click at [741, 30] on img at bounding box center [741, 24] width 11 height 15
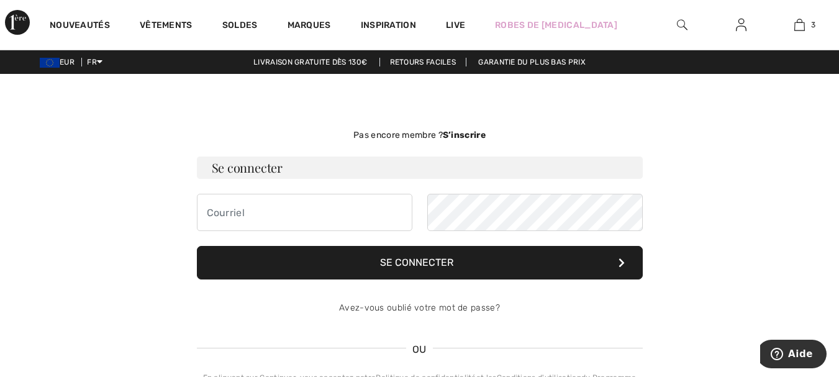
click at [453, 132] on strong "S’inscrire" at bounding box center [464, 135] width 43 height 11
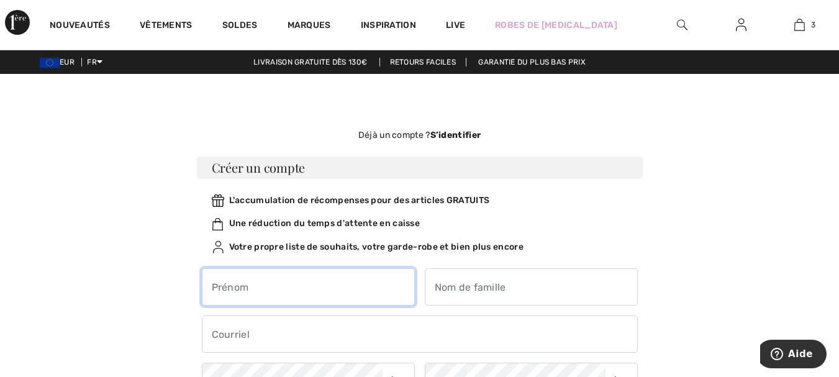
click at [279, 290] on input "text" at bounding box center [308, 286] width 213 height 37
type input "[PERSON_NAME]"
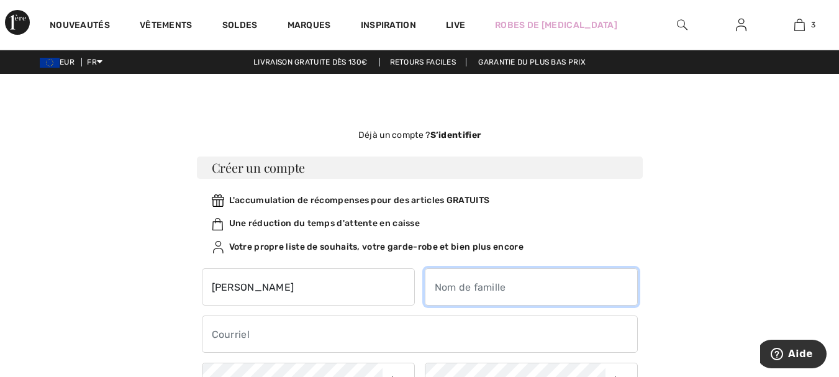
click at [456, 286] on input "text" at bounding box center [531, 286] width 213 height 37
type input "kieffer"
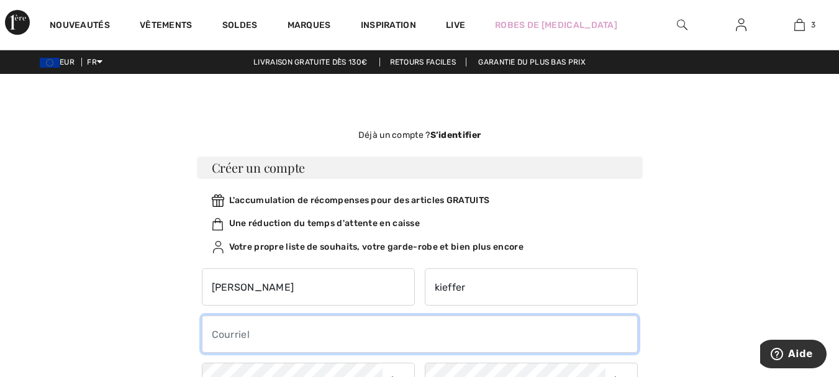
click at [330, 342] on input "email" at bounding box center [420, 334] width 436 height 37
type input "[EMAIL_ADDRESS][DOMAIN_NAME]"
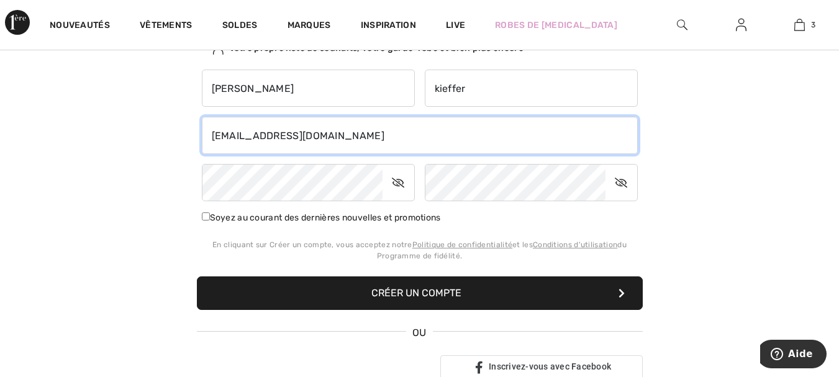
scroll to position [219, 0]
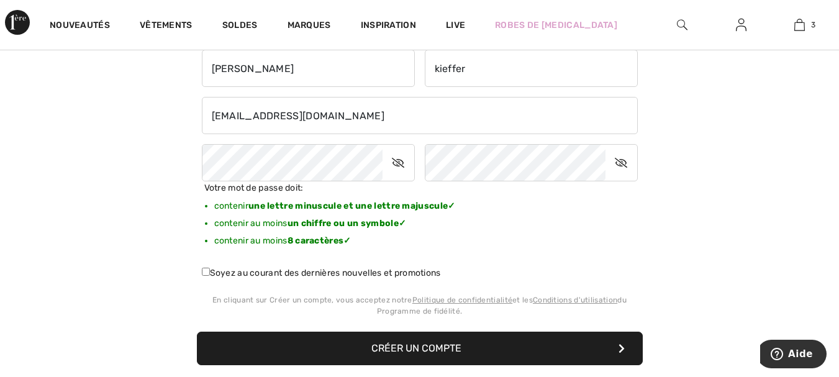
click at [209, 273] on input "Soyez au courant des dernières nouvelles et promotions" at bounding box center [206, 272] width 8 height 8
checkbox input "true"
click at [299, 345] on button "Créer un compte" at bounding box center [420, 349] width 446 height 34
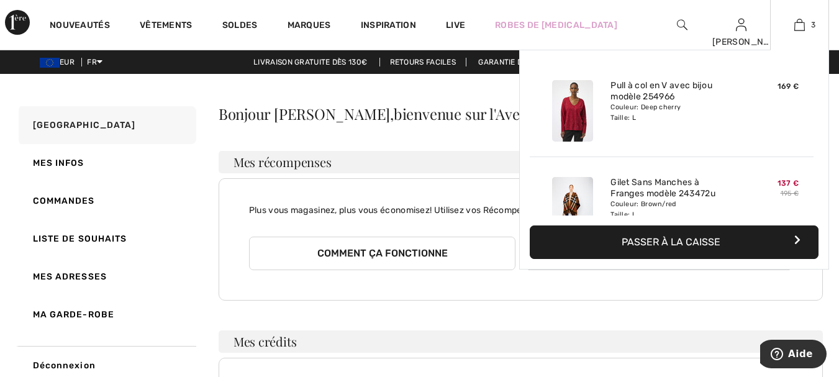
click at [627, 240] on button "Passer à la caisse" at bounding box center [674, 242] width 289 height 34
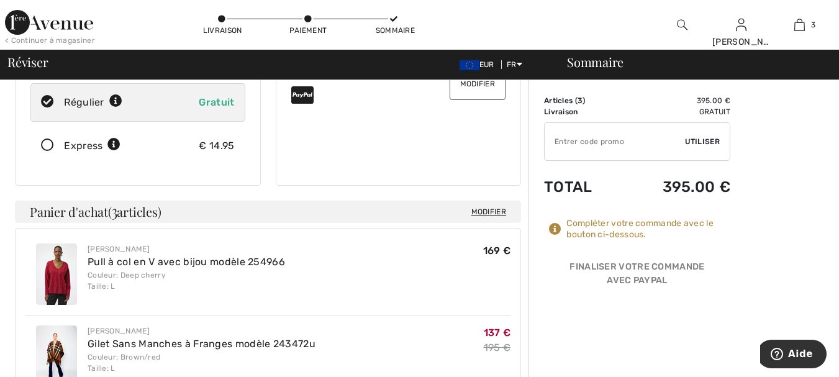
scroll to position [199, 0]
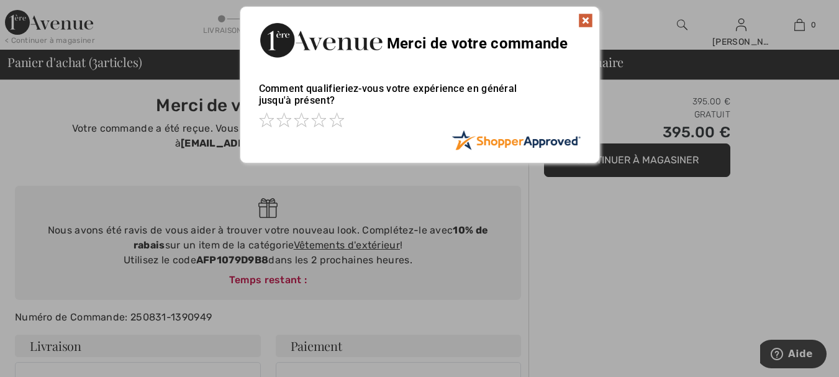
click at [585, 17] on img at bounding box center [585, 20] width 15 height 15
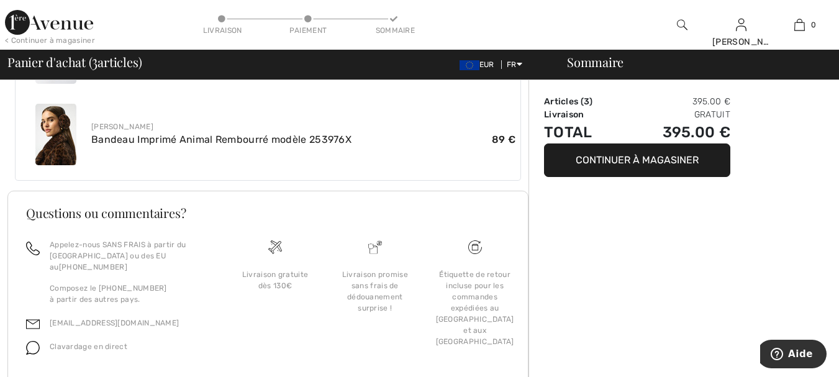
scroll to position [641, 0]
